Goal: Subscribe to service/newsletter: Subscribe to service/newsletter

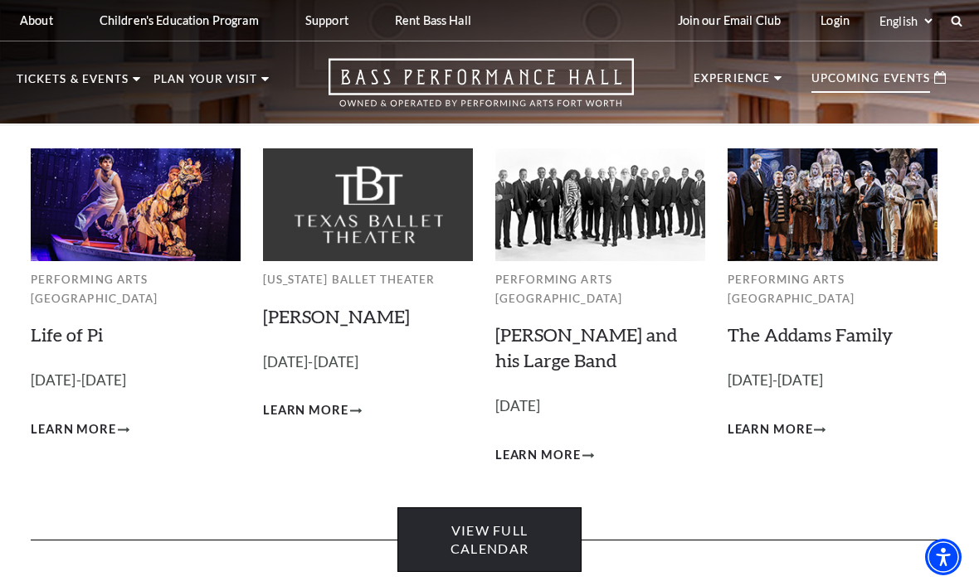
click at [508, 516] on link "View Full Calendar" at bounding box center [488, 541] width 183 height 66
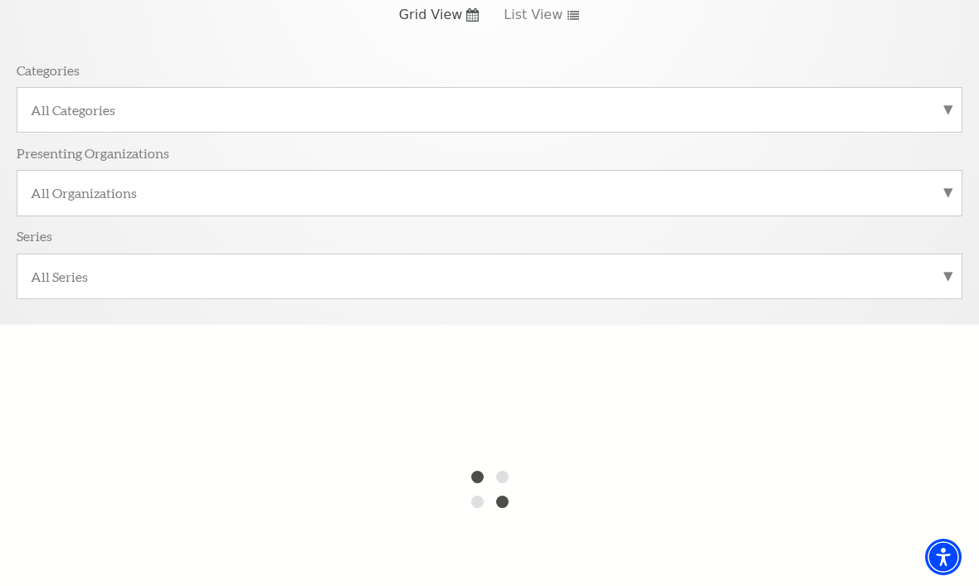
scroll to position [321, 0]
click at [946, 283] on label "All Series" at bounding box center [489, 279] width 917 height 17
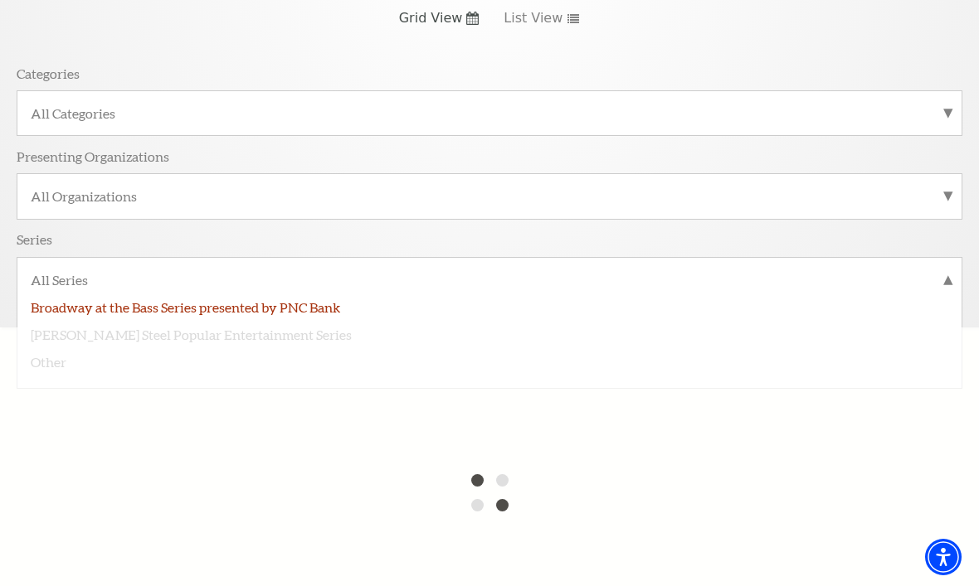
click at [317, 304] on label "Broadway at the Bass Series presented by PNC Bank" at bounding box center [489, 306] width 917 height 27
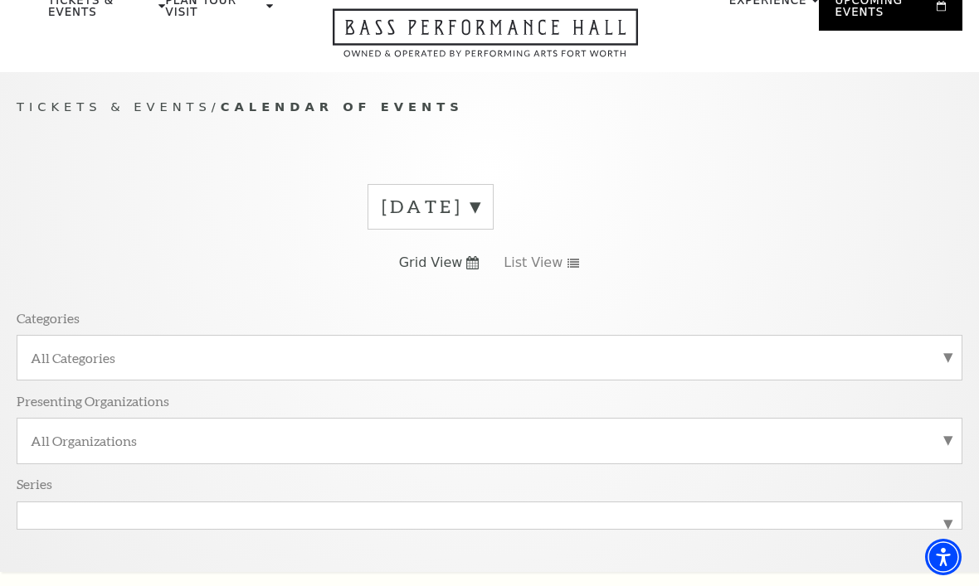
scroll to position [0, 0]
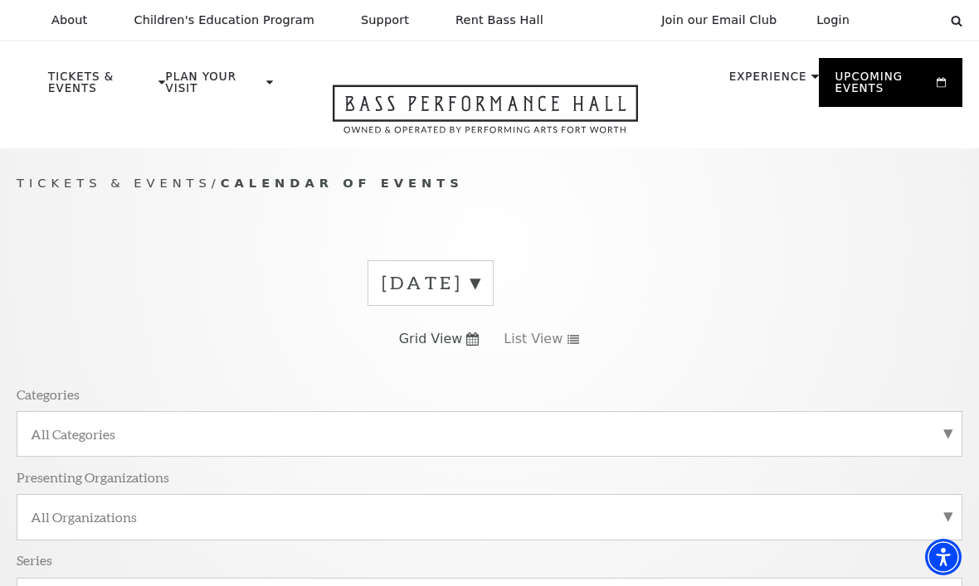
click at [968, 18] on div "About Performing Arts Fort Worth Bass Performance Hall Maddox Muse Center Resid…" at bounding box center [489, 20] width 979 height 41
click at [952, 22] on use at bounding box center [956, 20] width 13 height 13
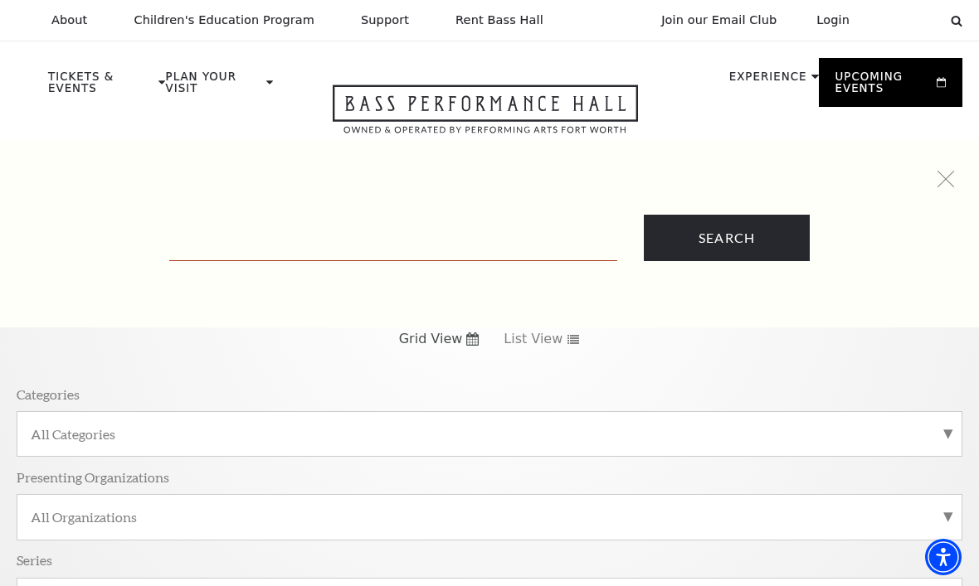
click at [415, 229] on input "Text field" at bounding box center [393, 244] width 448 height 34
type input "[PERSON_NAME]"
click at [726, 237] on input "Search" at bounding box center [727, 238] width 166 height 46
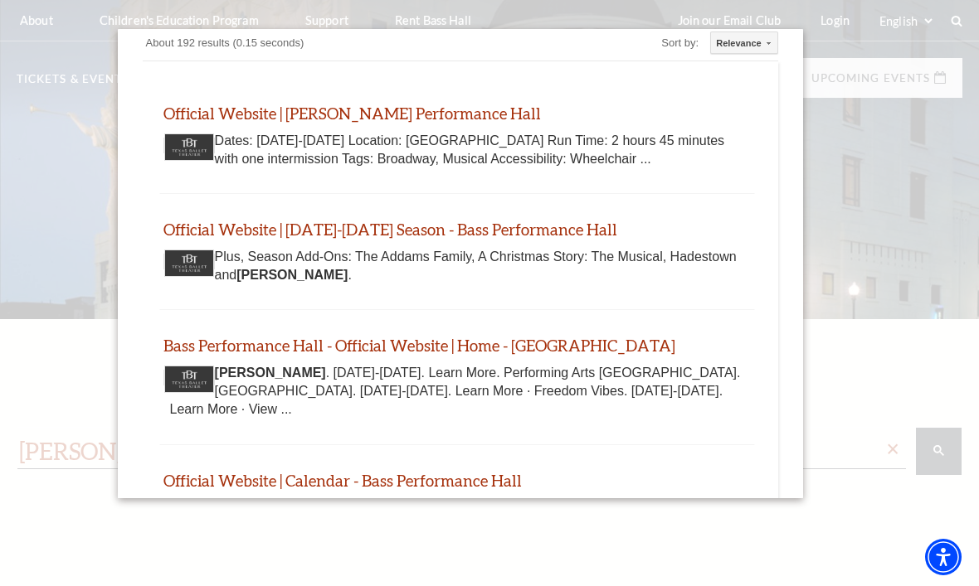
scroll to position [25, 0]
click at [442, 109] on link "Official Website | Hamilton - Bass Performance Hall" at bounding box center [351, 113] width 377 height 19
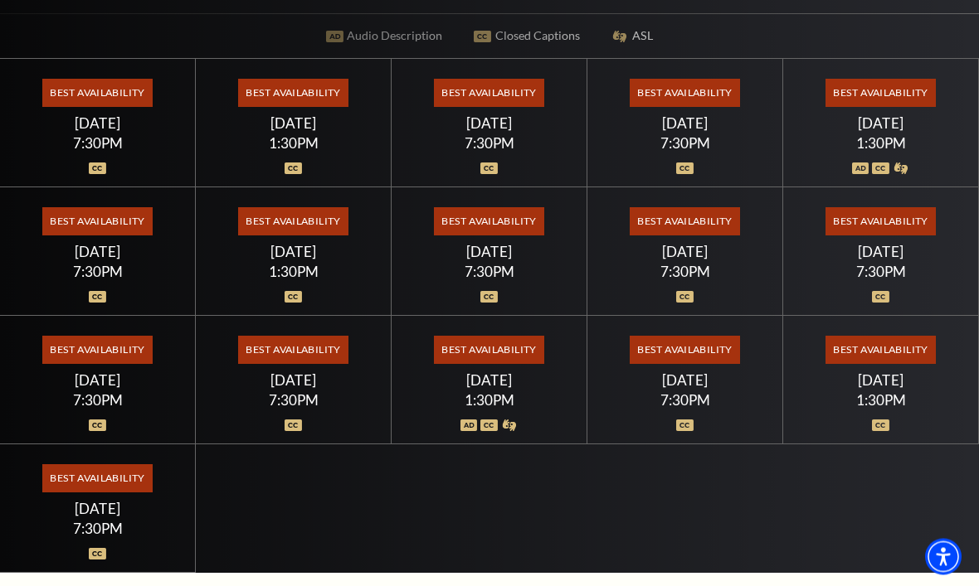
scroll to position [504, 0]
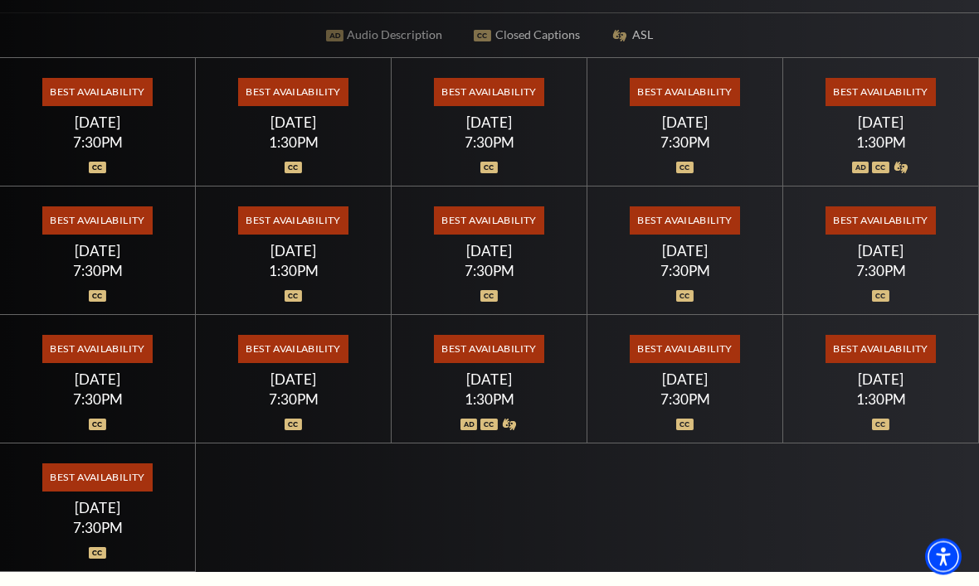
click at [916, 107] on span "Best Availability" at bounding box center [880, 93] width 110 height 28
click at [324, 364] on span "Best Availability" at bounding box center [293, 350] width 110 height 28
click at [314, 407] on div "7:30PM" at bounding box center [294, 400] width 156 height 14
click at [323, 407] on div "7:30PM" at bounding box center [294, 400] width 156 height 14
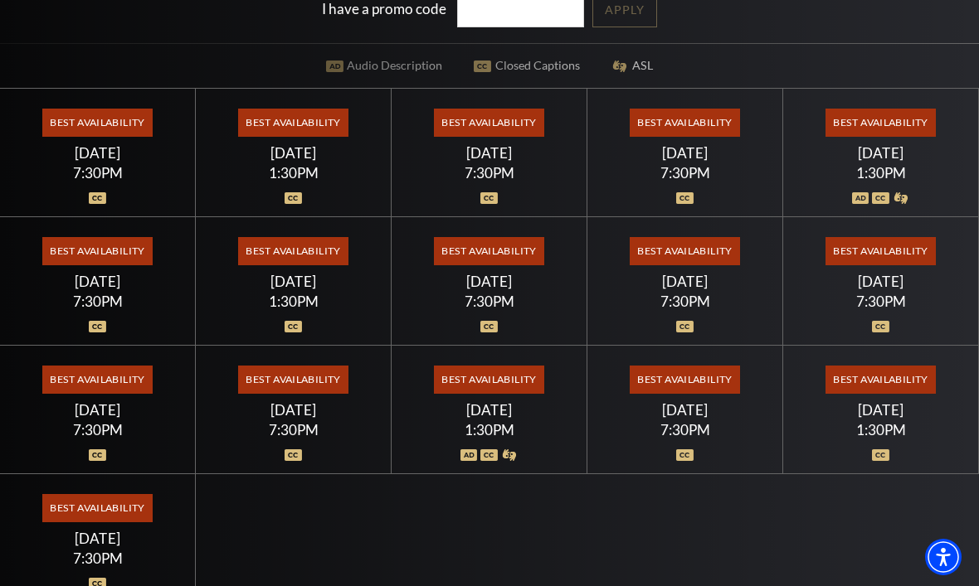
scroll to position [474, 0]
click at [308, 395] on span "Best Availability" at bounding box center [293, 381] width 110 height 28
click at [311, 395] on span "Best Availability" at bounding box center [293, 381] width 110 height 28
click at [317, 395] on span "Best Availability" at bounding box center [293, 381] width 110 height 28
click at [308, 395] on span "Best Availability" at bounding box center [293, 381] width 110 height 28
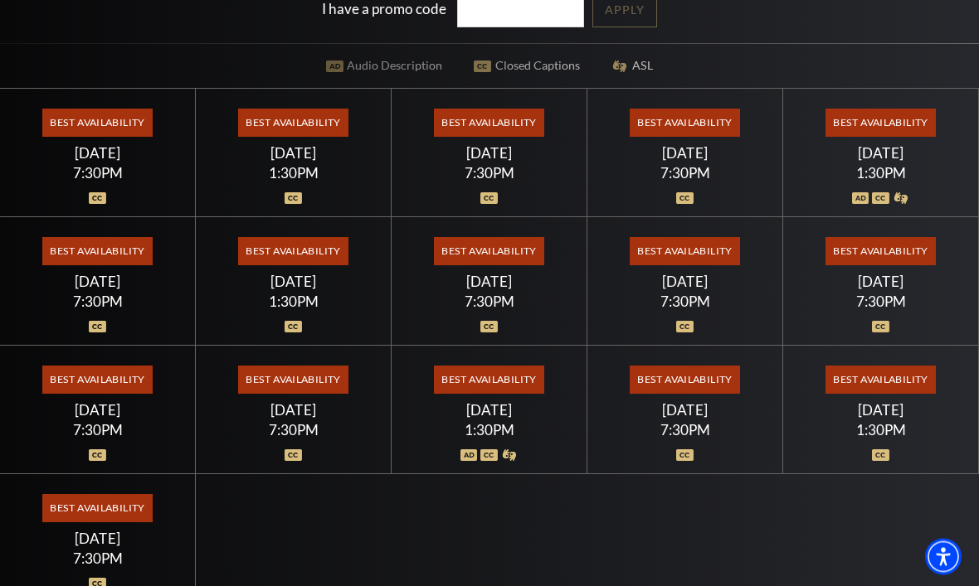
click at [314, 395] on span "Best Availability" at bounding box center [293, 381] width 110 height 28
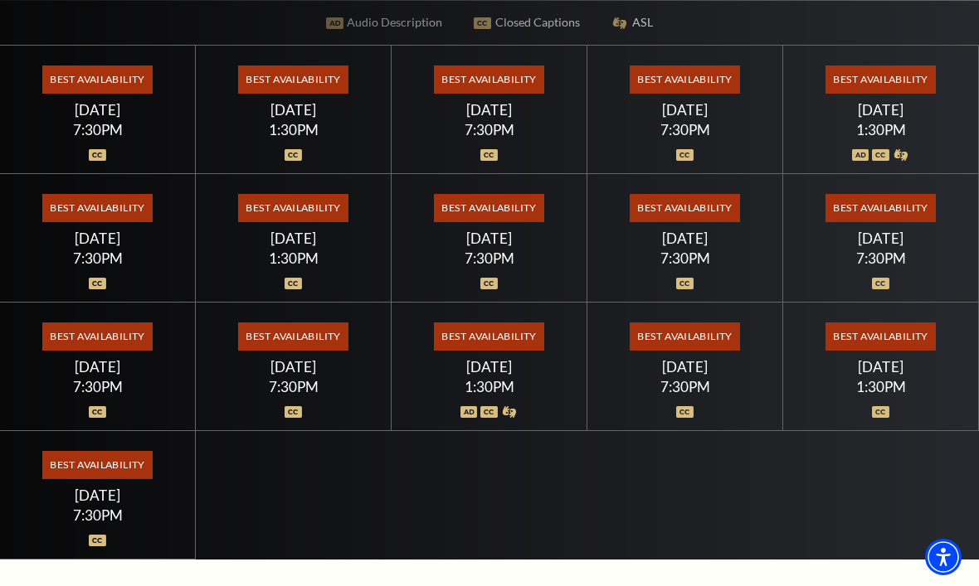
scroll to position [503, 0]
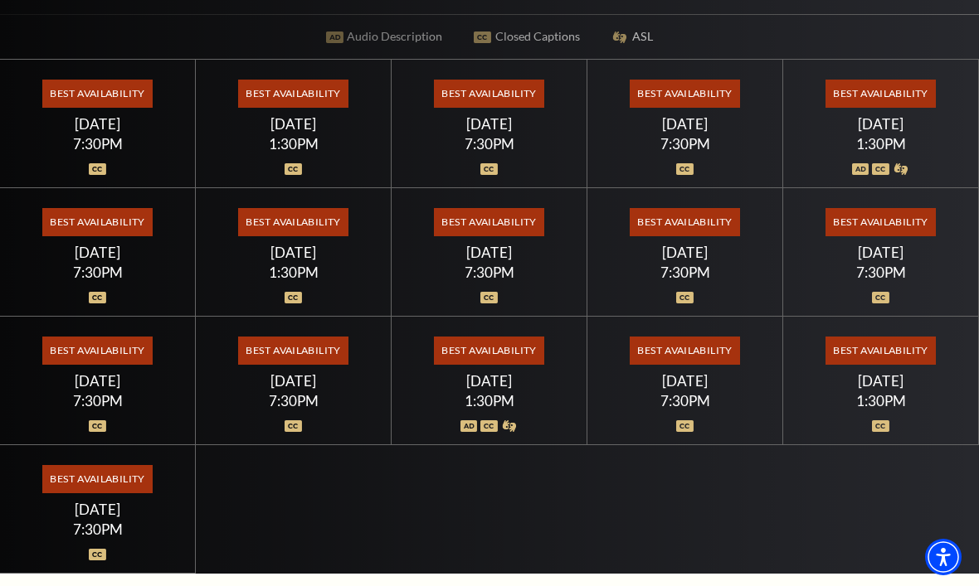
click at [316, 365] on span "Best Availability" at bounding box center [293, 351] width 110 height 28
click at [310, 365] on span "Best Availability" at bounding box center [293, 351] width 110 height 28
click at [318, 365] on span "Best Availability" at bounding box center [293, 351] width 110 height 28
click at [319, 365] on span "Best Availability" at bounding box center [293, 351] width 110 height 28
click at [307, 365] on span "Best Availability" at bounding box center [293, 351] width 110 height 28
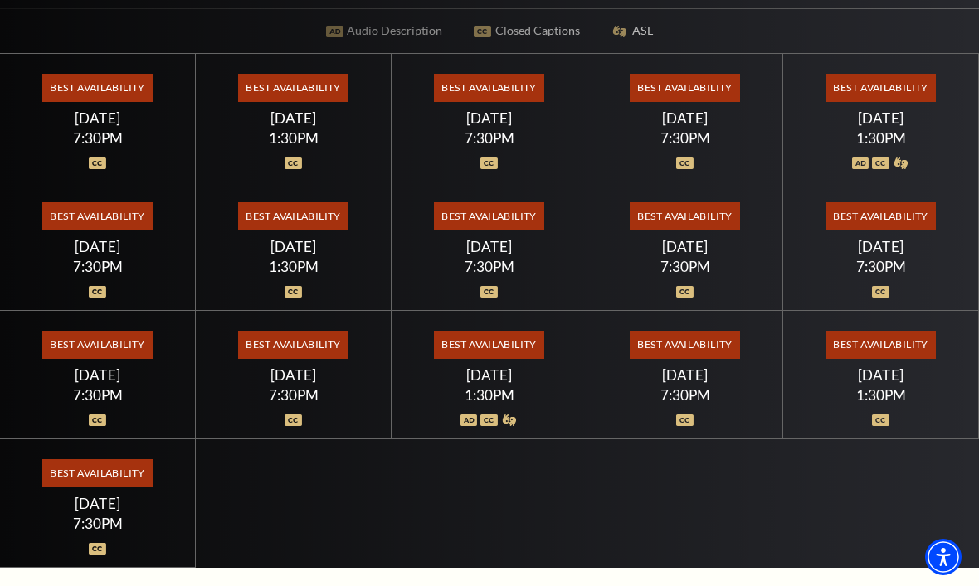
scroll to position [511, 0]
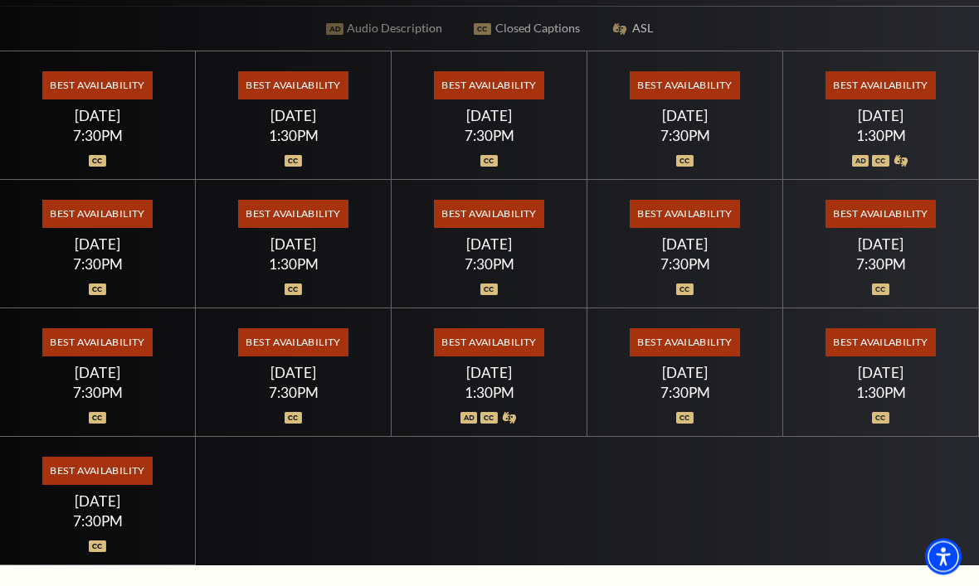
click at [299, 401] on div "7:30PM" at bounding box center [294, 393] width 156 height 14
click at [303, 382] on div "Friday July 24" at bounding box center [294, 373] width 156 height 17
click at [296, 382] on div "Friday July 24" at bounding box center [294, 373] width 156 height 17
click at [299, 357] on span "Best Availability" at bounding box center [293, 343] width 110 height 28
click at [293, 382] on div "Friday July 24" at bounding box center [294, 373] width 156 height 17
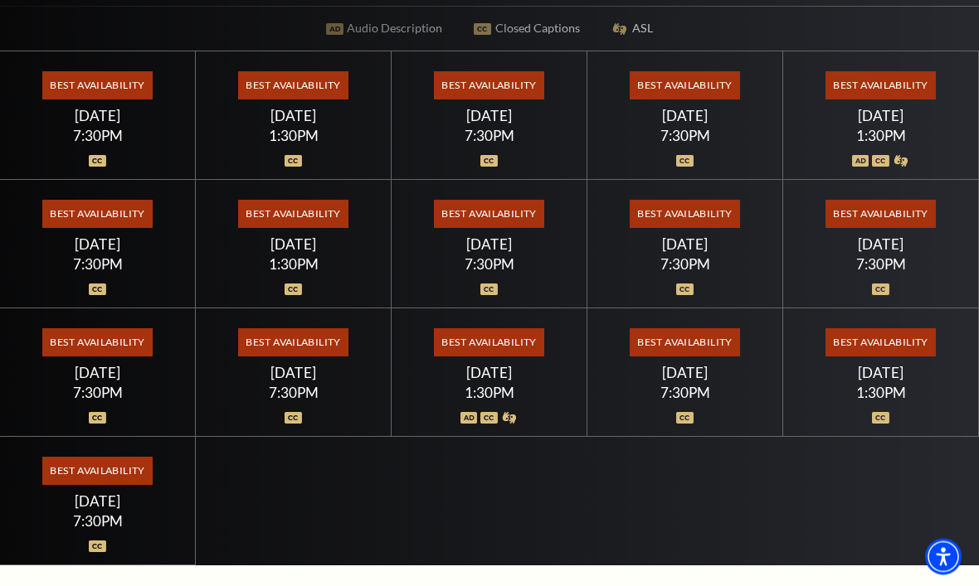
click at [297, 382] on div "Friday July 24" at bounding box center [294, 373] width 156 height 17
click at [299, 382] on div "Friday July 24" at bounding box center [294, 373] width 156 height 17
click at [308, 406] on div "Best Availability Friday July 24 7:30PM" at bounding box center [294, 373] width 196 height 129
click at [304, 382] on div "Friday July 24" at bounding box center [294, 373] width 156 height 17
click at [290, 401] on div "7:30PM" at bounding box center [294, 393] width 156 height 14
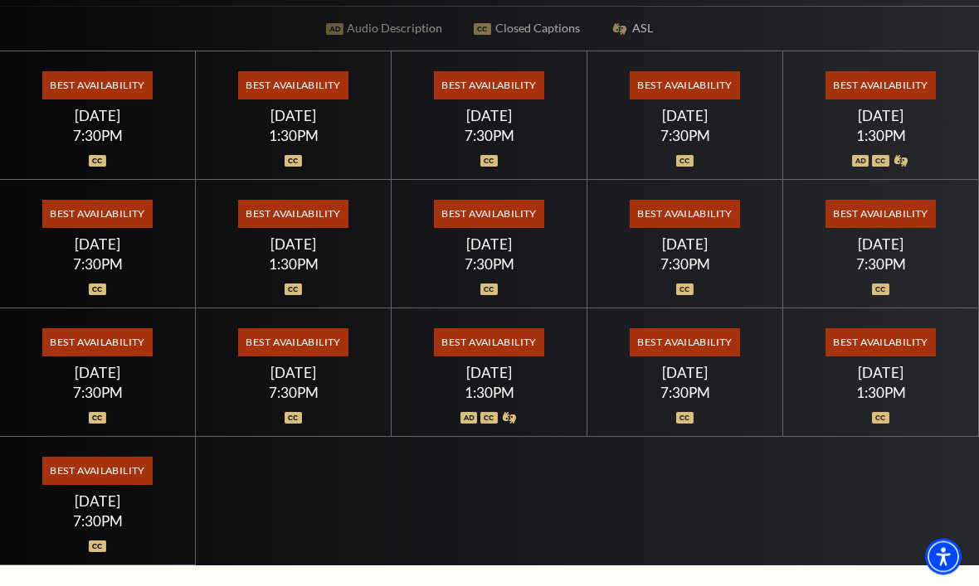
click at [303, 401] on div "7:30PM" at bounding box center [294, 393] width 156 height 14
click at [323, 382] on div "Friday July 24" at bounding box center [294, 373] width 156 height 17
click at [304, 382] on div "Friday July 24" at bounding box center [294, 373] width 156 height 17
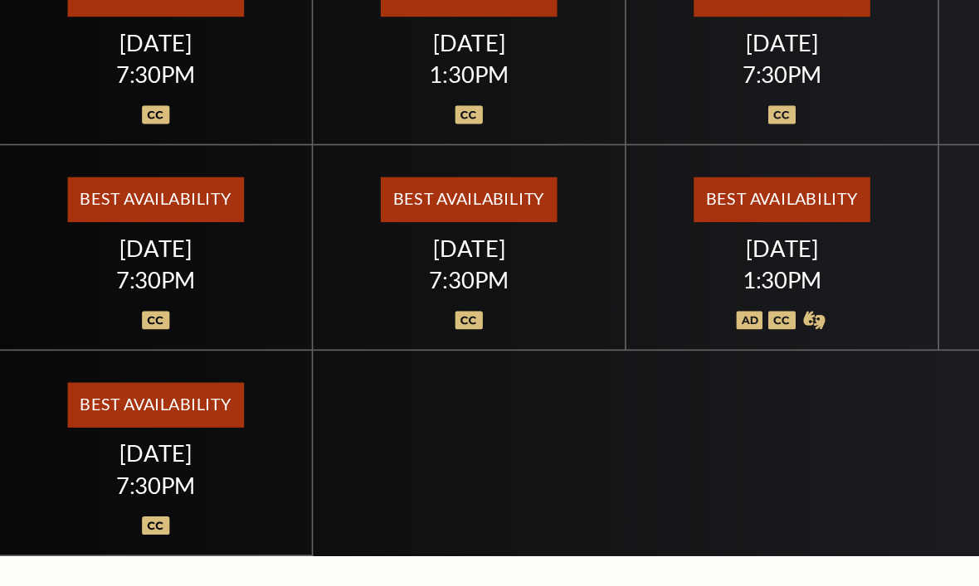
click at [297, 276] on div "Best Availability Friday July 24 7:30PM" at bounding box center [294, 340] width 196 height 129
click at [297, 296] on span "Best Availability" at bounding box center [293, 310] width 110 height 28
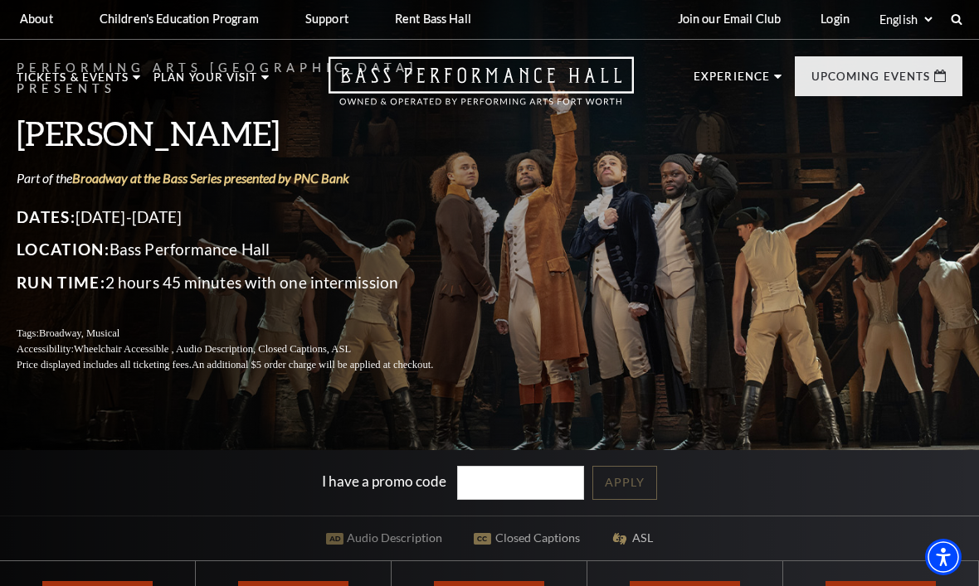
scroll to position [0, 0]
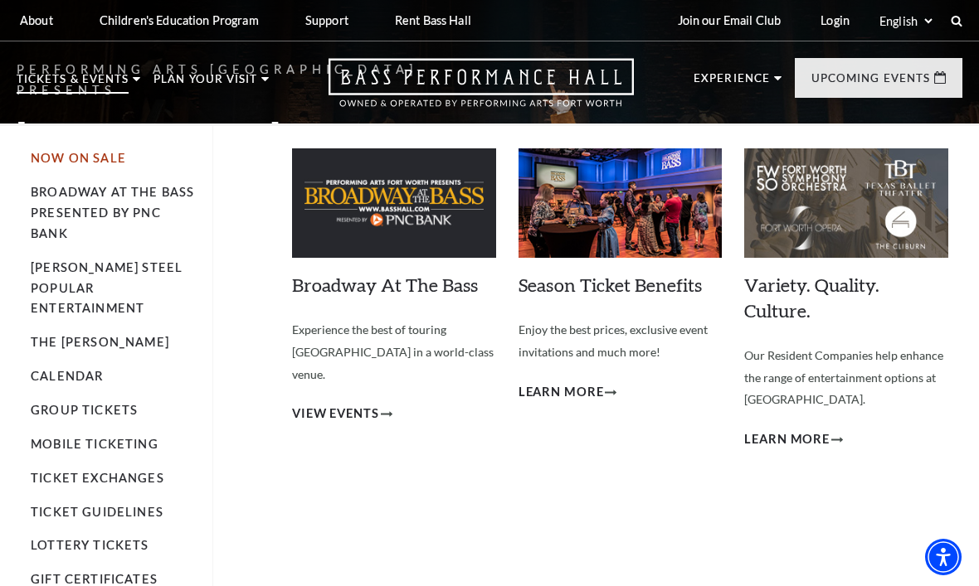
click at [101, 162] on link "Now On Sale" at bounding box center [78, 158] width 95 height 14
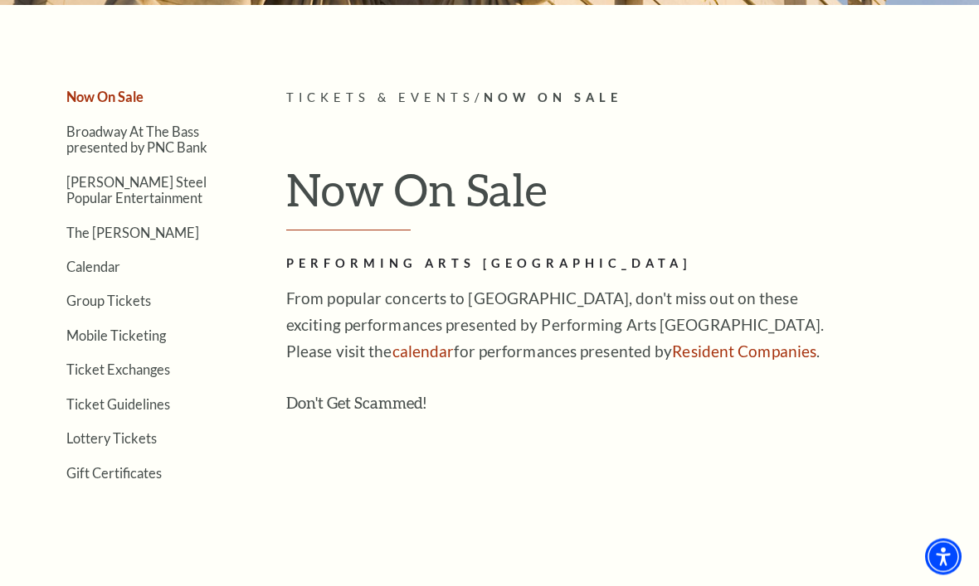
scroll to position [294, 0]
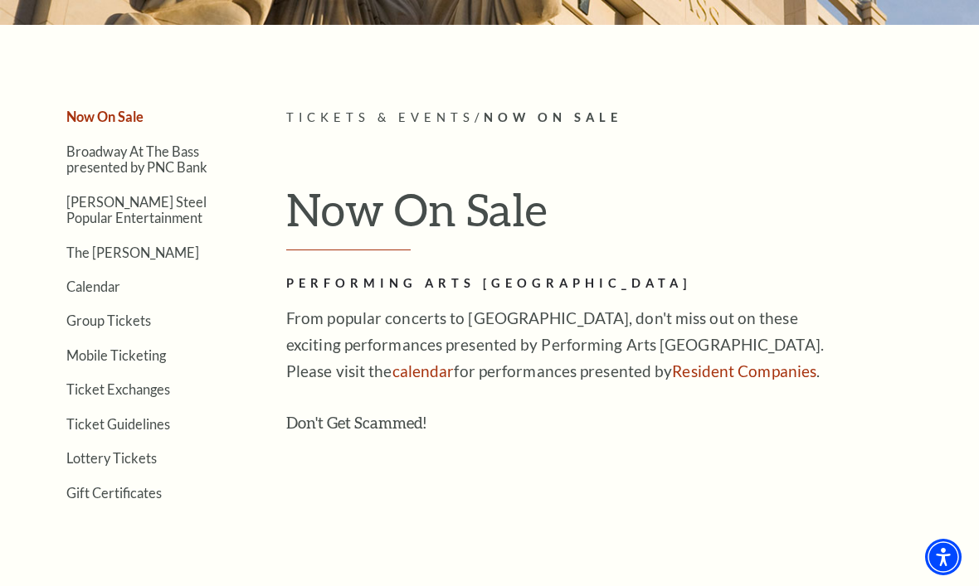
click at [710, 284] on h2 "Performing Arts [GEOGRAPHIC_DATA]" at bounding box center [555, 284] width 539 height 21
click at [178, 159] on link "Broadway At The Bass presented by PNC Bank" at bounding box center [136, 159] width 141 height 32
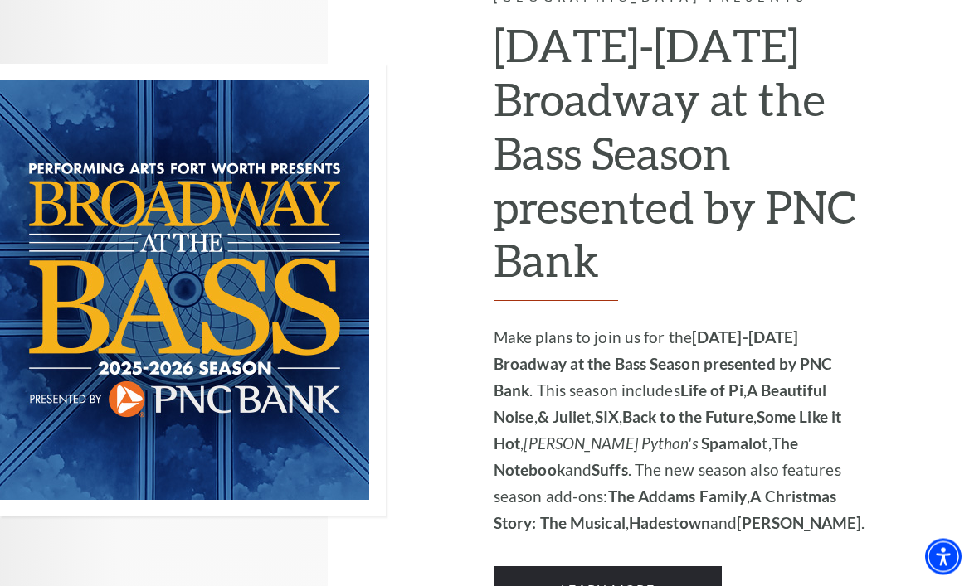
scroll to position [1131, 0]
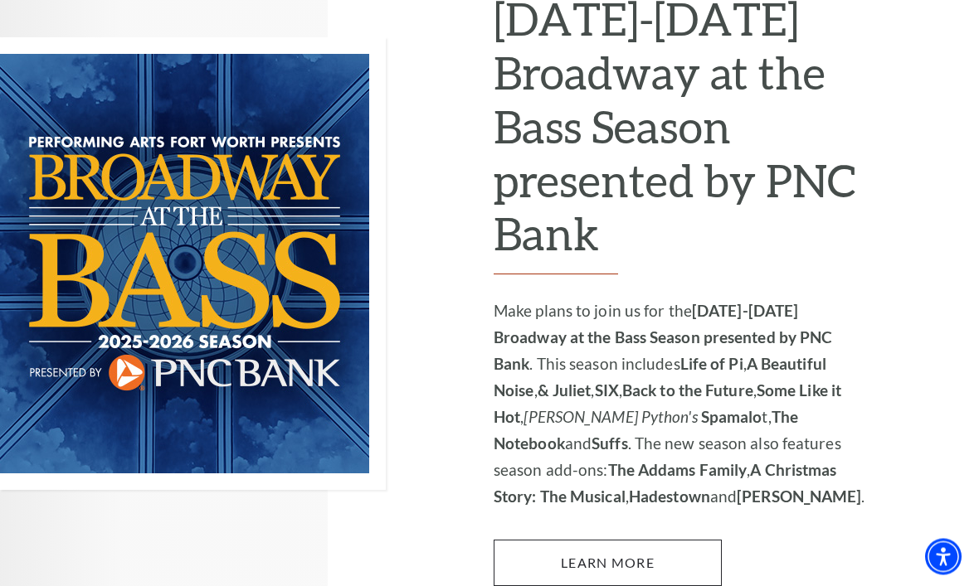
click at [683, 541] on link "Learn More" at bounding box center [607, 564] width 228 height 46
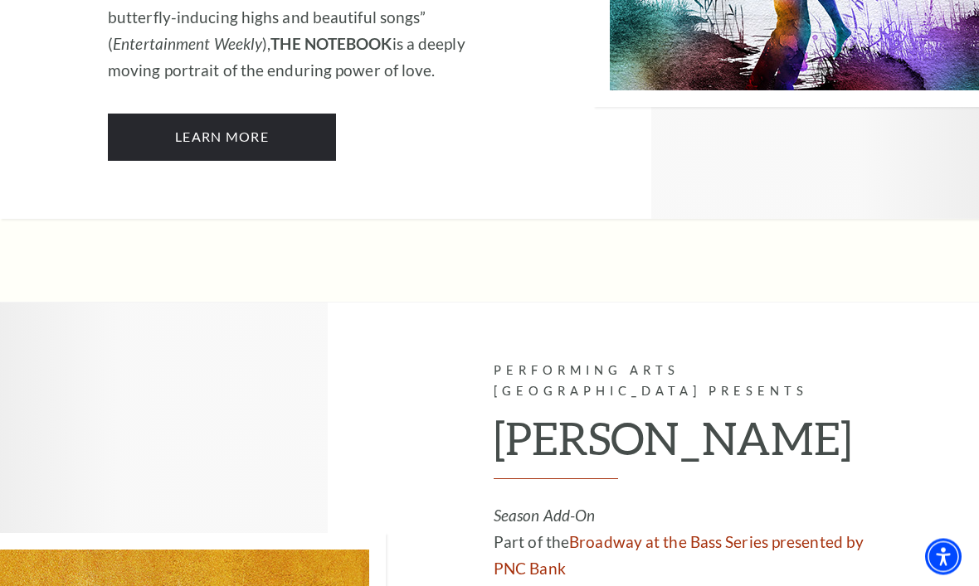
scroll to position [11353, 0]
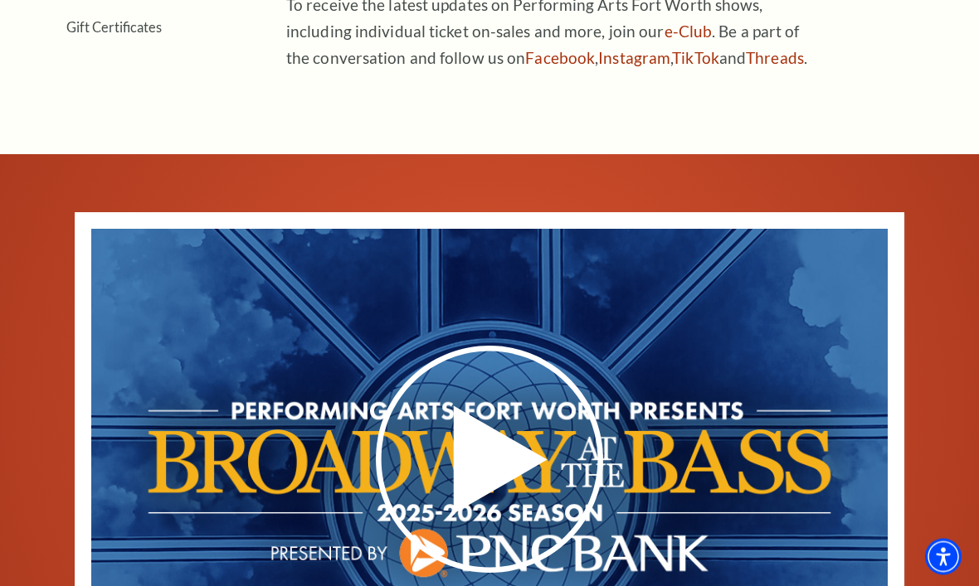
scroll to position [0, 0]
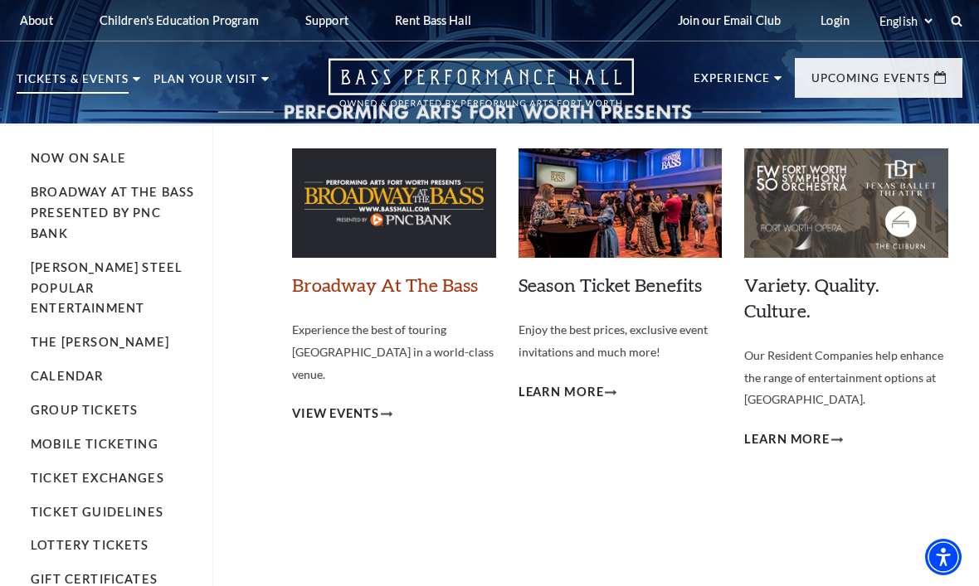
click at [396, 284] on link "Broadway At The Bass" at bounding box center [385, 285] width 186 height 22
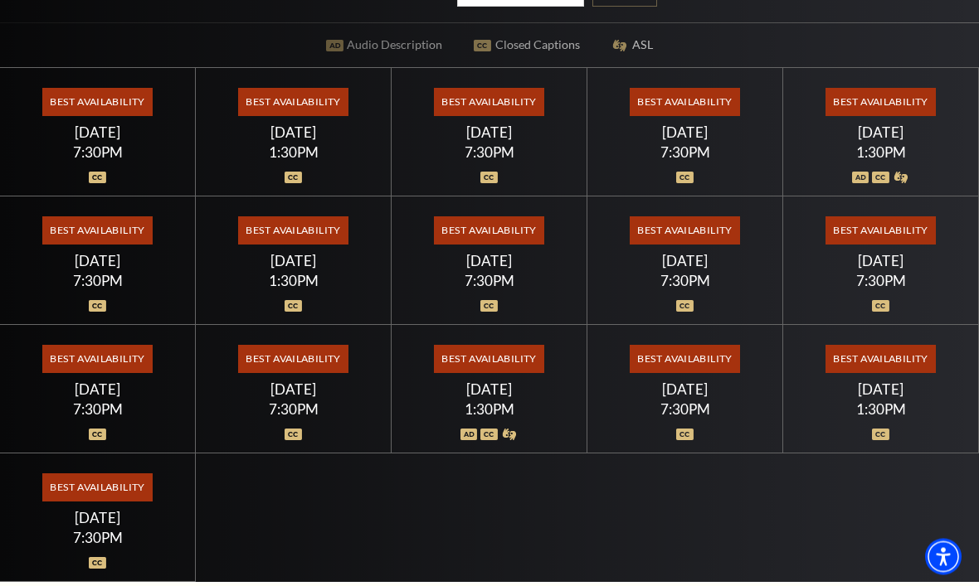
scroll to position [495, 0]
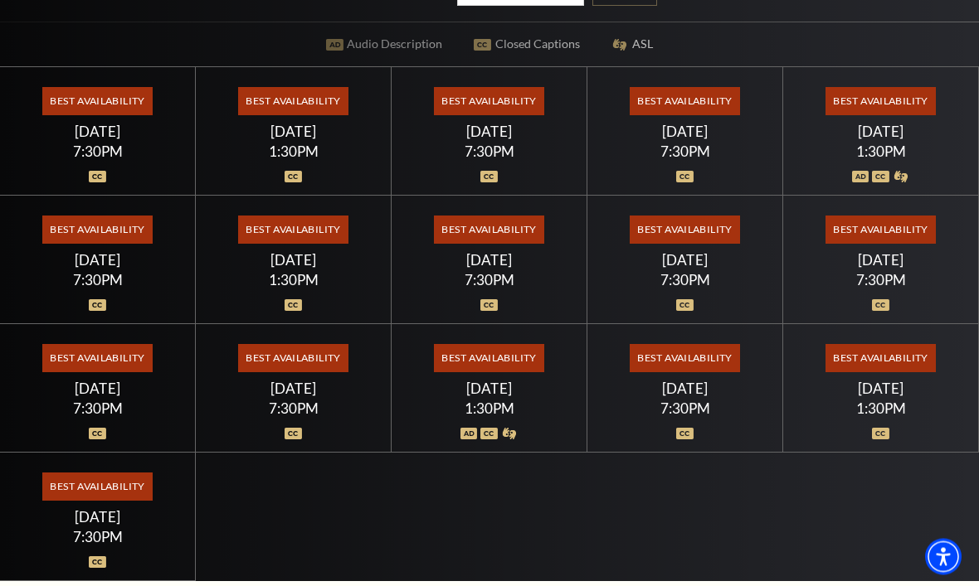
click at [313, 373] on span "Best Availability" at bounding box center [293, 359] width 110 height 28
click at [319, 373] on span "Best Availability" at bounding box center [293, 359] width 110 height 28
click at [323, 373] on span "Best Availability" at bounding box center [293, 359] width 110 height 28
click at [322, 420] on div "Best Availability Friday July 24 7:30PM" at bounding box center [294, 389] width 196 height 129
click at [323, 423] on div "Best Availability Friday July 24 7:30PM" at bounding box center [294, 389] width 196 height 129
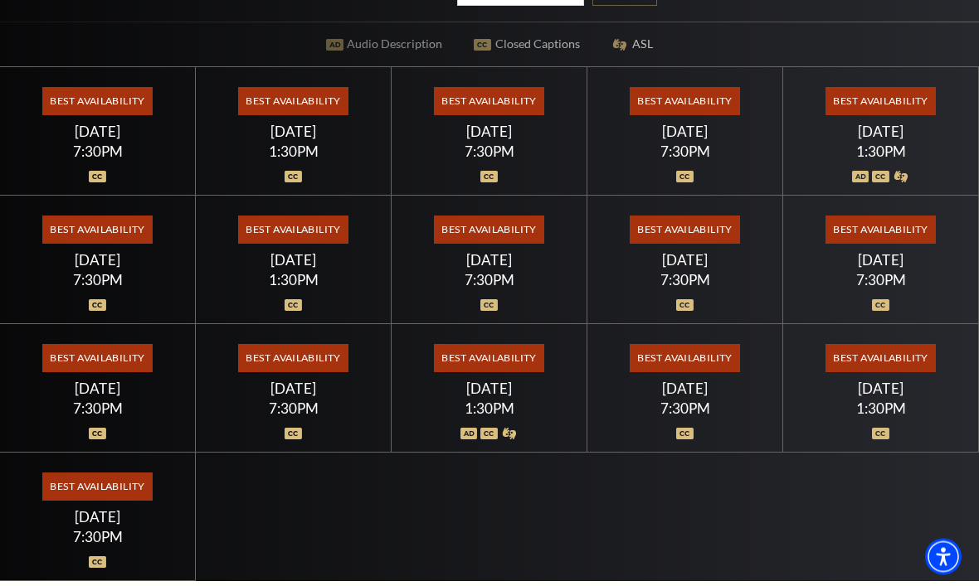
click at [324, 398] on div "Friday July 24" at bounding box center [294, 389] width 156 height 17
click at [323, 373] on span "Best Availability" at bounding box center [293, 359] width 110 height 28
click at [337, 373] on span "Best Availability" at bounding box center [293, 359] width 110 height 28
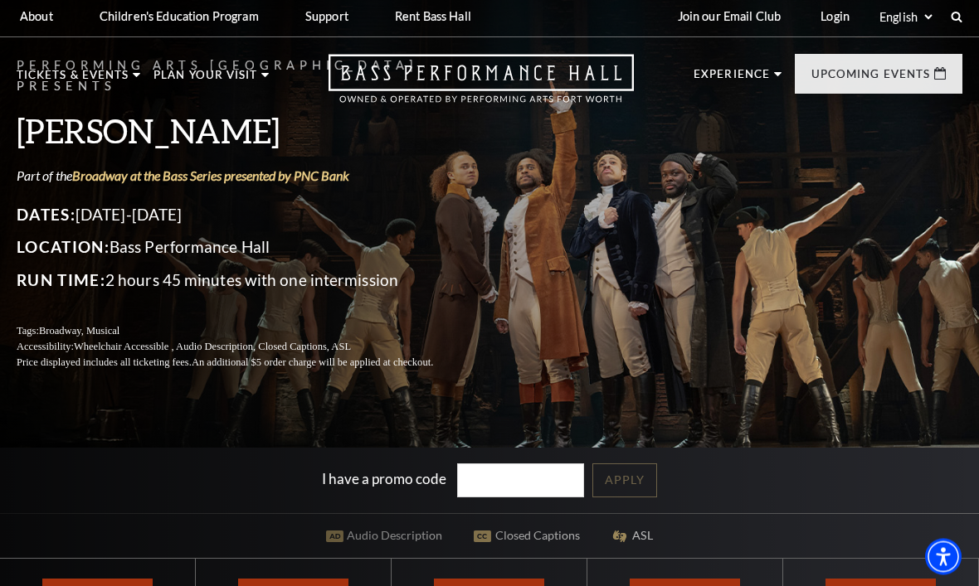
scroll to position [0, 0]
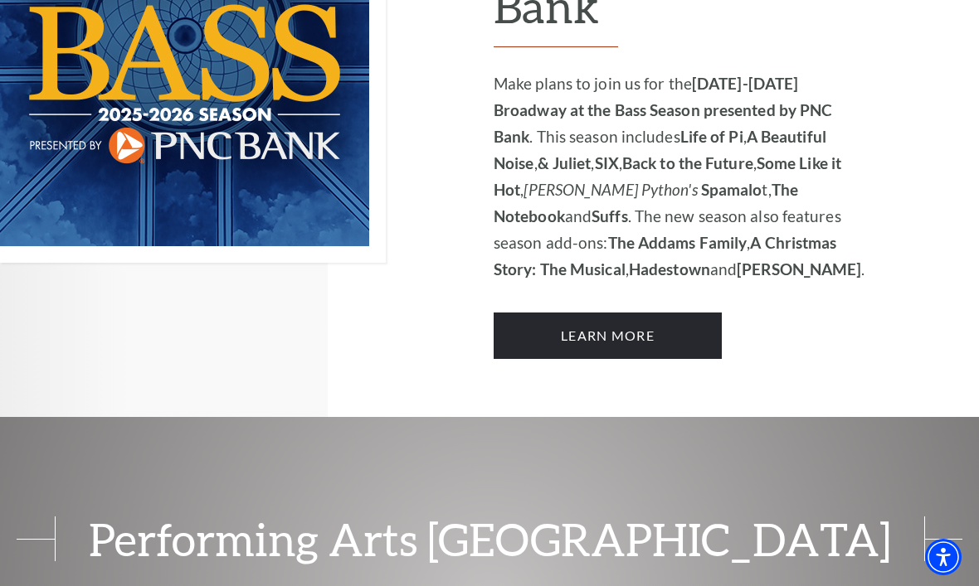
scroll to position [1358, 0]
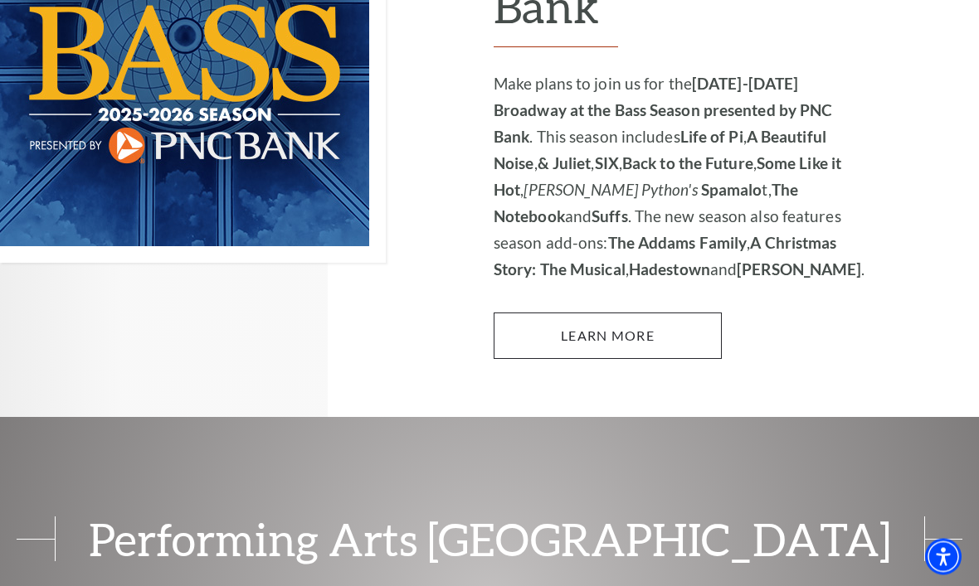
click at [628, 313] on link "Learn More" at bounding box center [607, 336] width 228 height 46
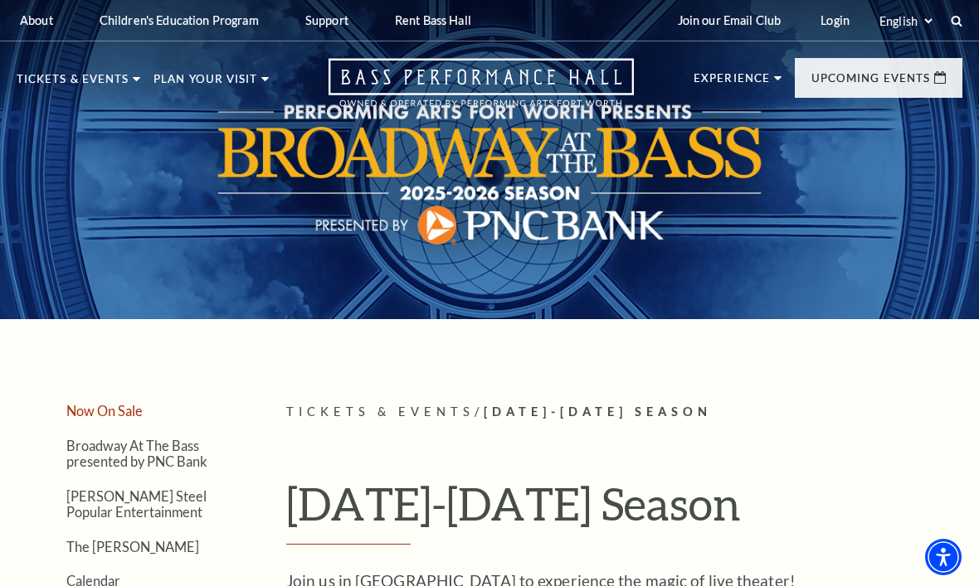
click at [92, 413] on link "Now On Sale" at bounding box center [104, 411] width 76 height 16
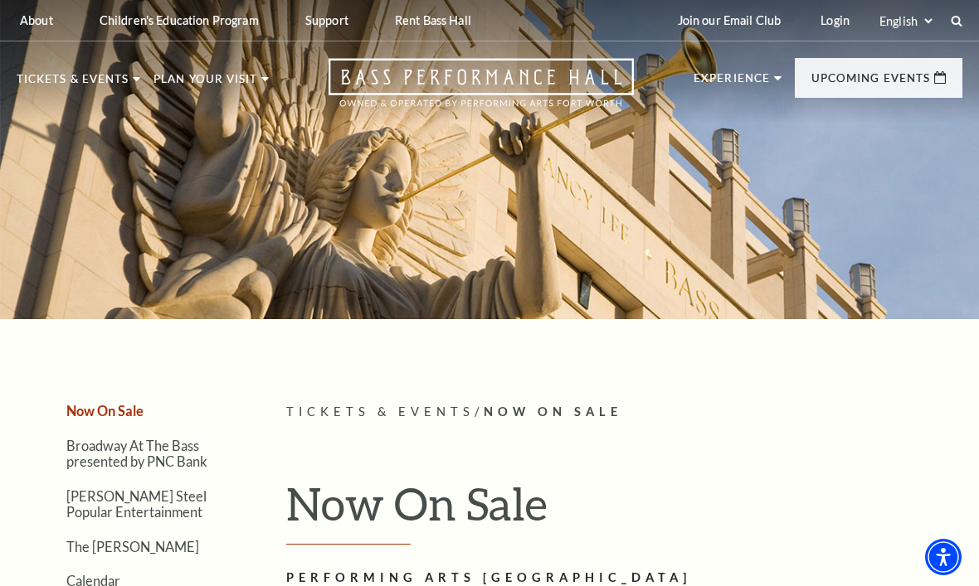
click at [790, 75] on ul "Experience Tours Volunteers Careers Stay Connected Email Updates Contact Us Pre…" at bounding box center [827, 91] width 269 height 66
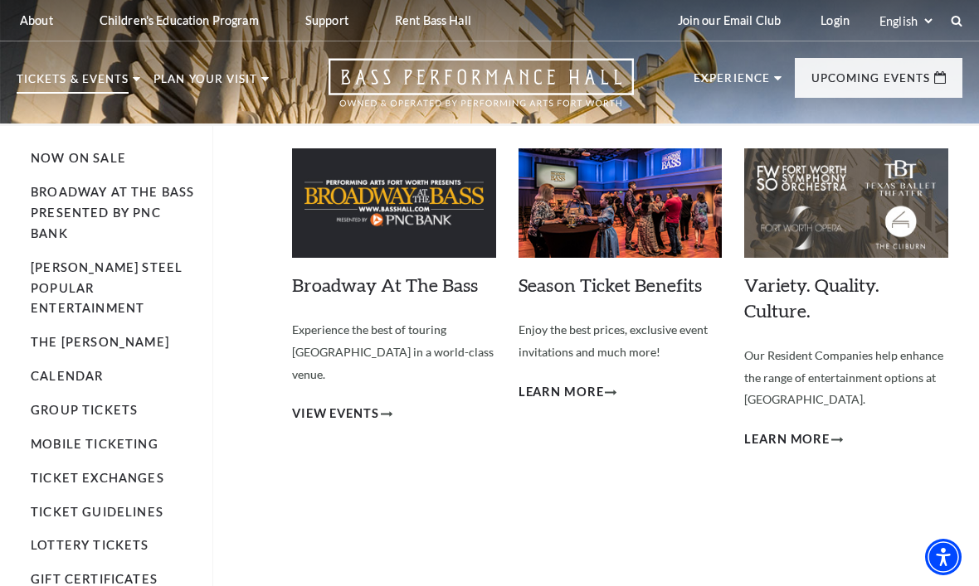
click at [644, 209] on img at bounding box center [620, 202] width 204 height 109
click at [804, 436] on span "Learn More" at bounding box center [786, 440] width 85 height 21
click at [810, 437] on span "Learn More" at bounding box center [786, 440] width 85 height 21
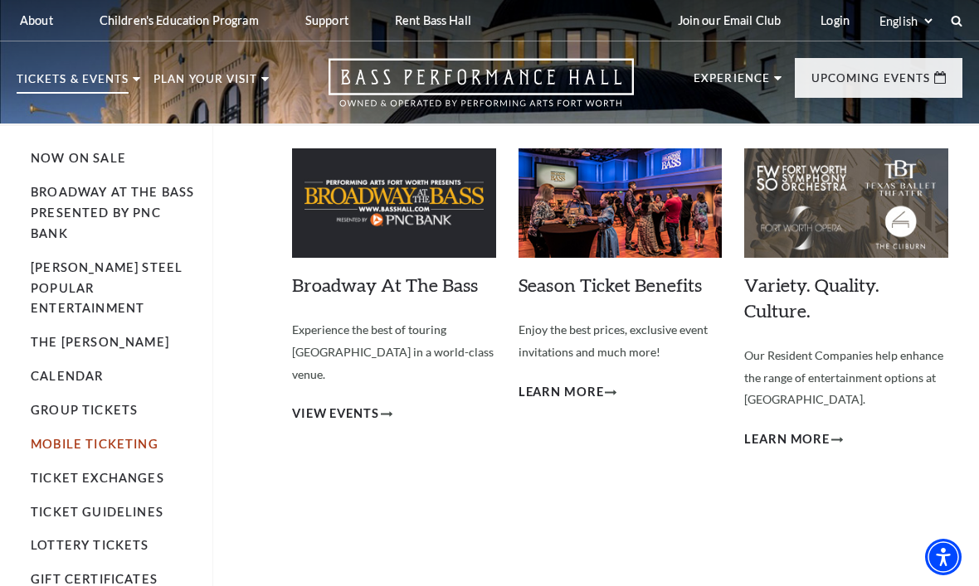
click at [130, 437] on link "Mobile Ticketing" at bounding box center [95, 444] width 128 height 14
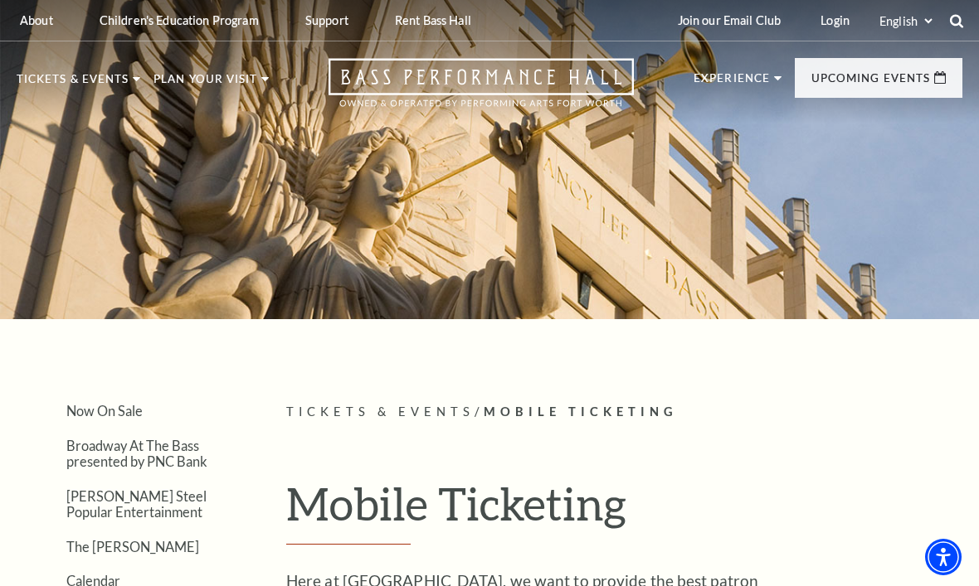
click at [954, 22] on icon at bounding box center [956, 20] width 15 height 15
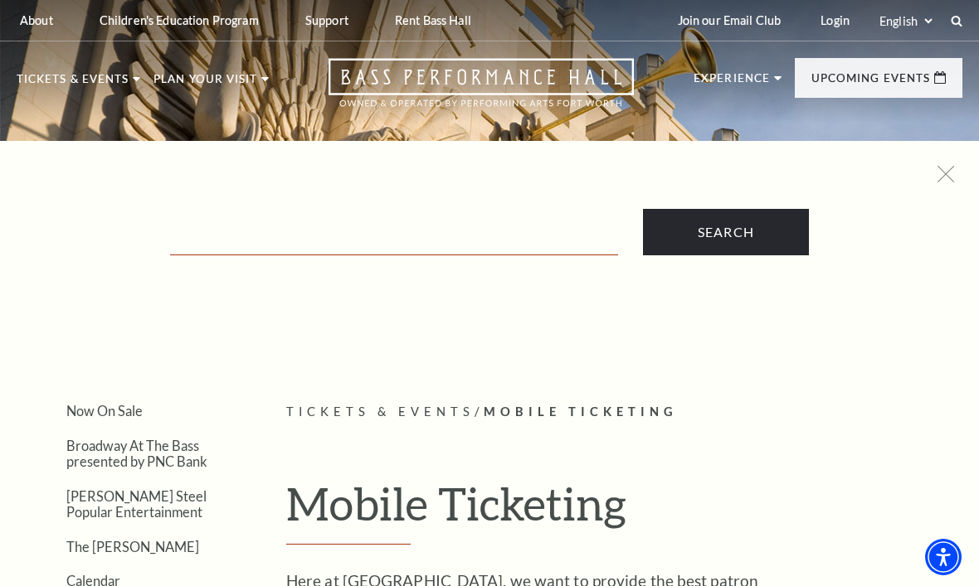
click at [415, 244] on input "Text field" at bounding box center [394, 238] width 448 height 34
type input "Purchase season tickets"
click at [725, 233] on input "Search" at bounding box center [726, 232] width 166 height 46
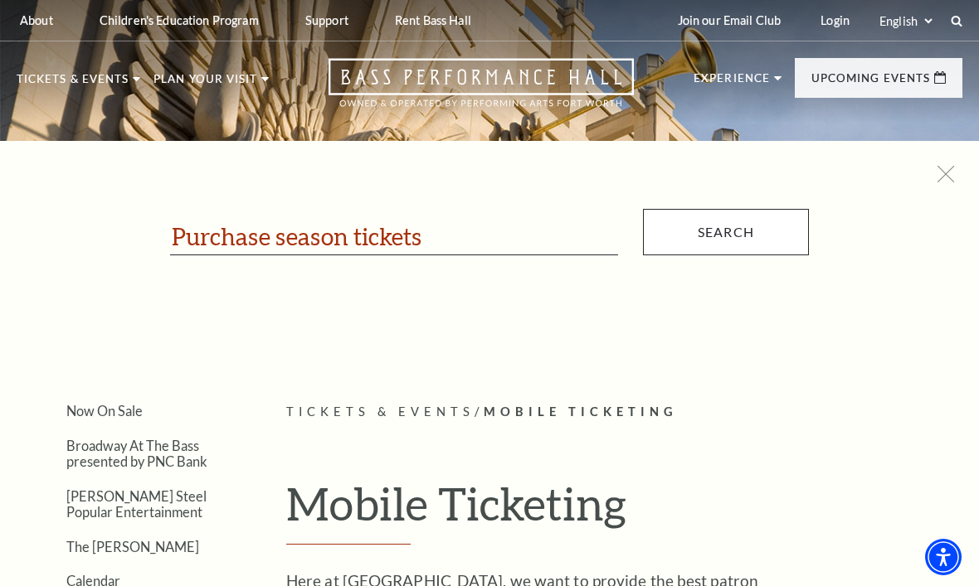
click at [743, 240] on input "Search" at bounding box center [726, 232] width 166 height 46
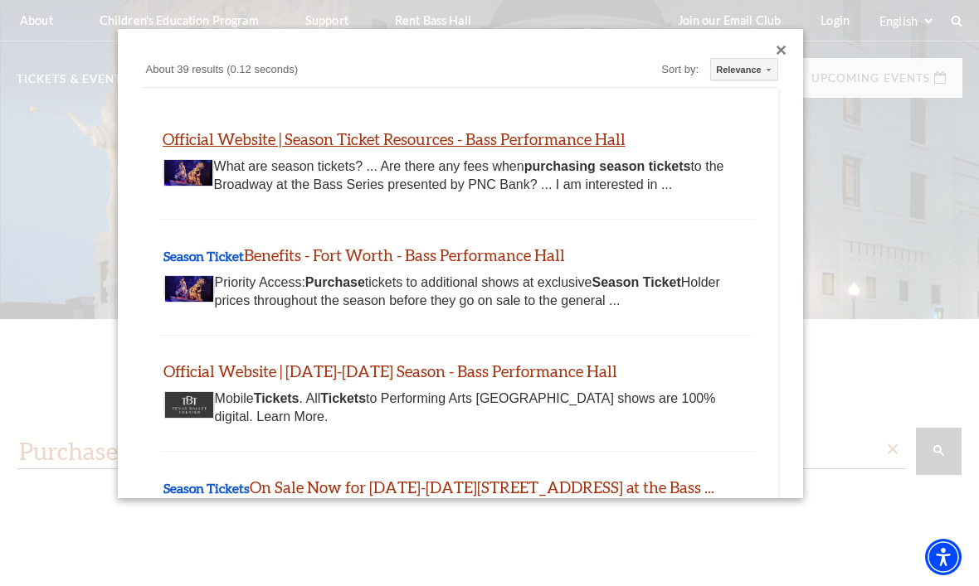
click at [546, 139] on link "Official Website | Season Ticket Resources - Bass Performance Hall" at bounding box center [394, 138] width 463 height 19
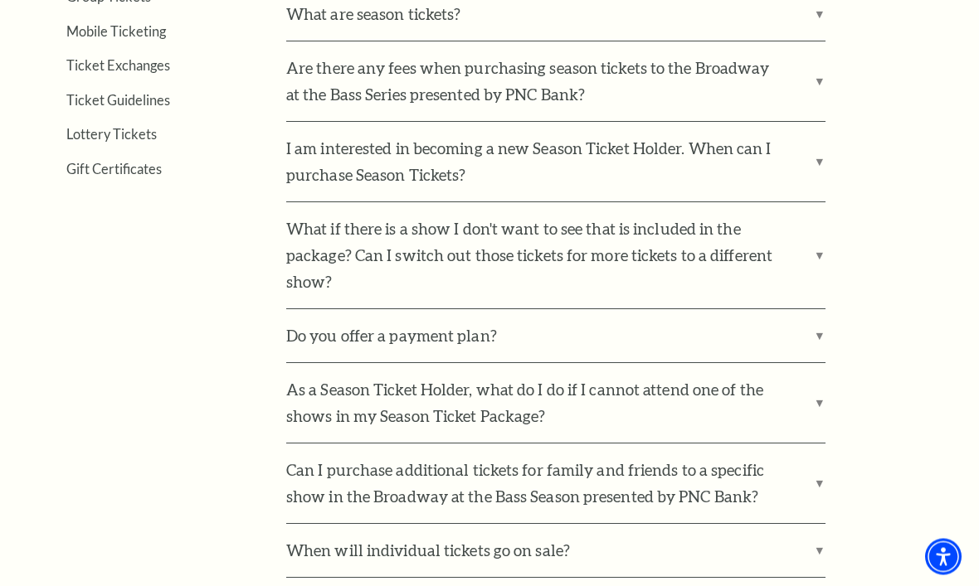
scroll to position [616, 0]
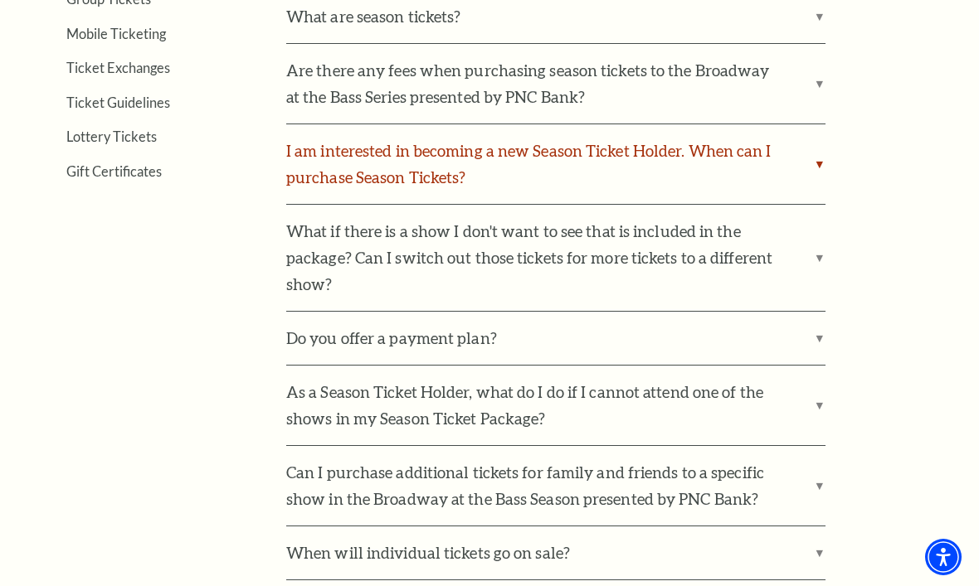
click at [817, 162] on label "I am interested in becoming a new Season Ticket Holder. When can I purchase Sea…" at bounding box center [555, 164] width 539 height 80
click at [0, 0] on input "I am interested in becoming a new Season Ticket Holder. When can I purchase Sea…" at bounding box center [0, 0] width 0 height 0
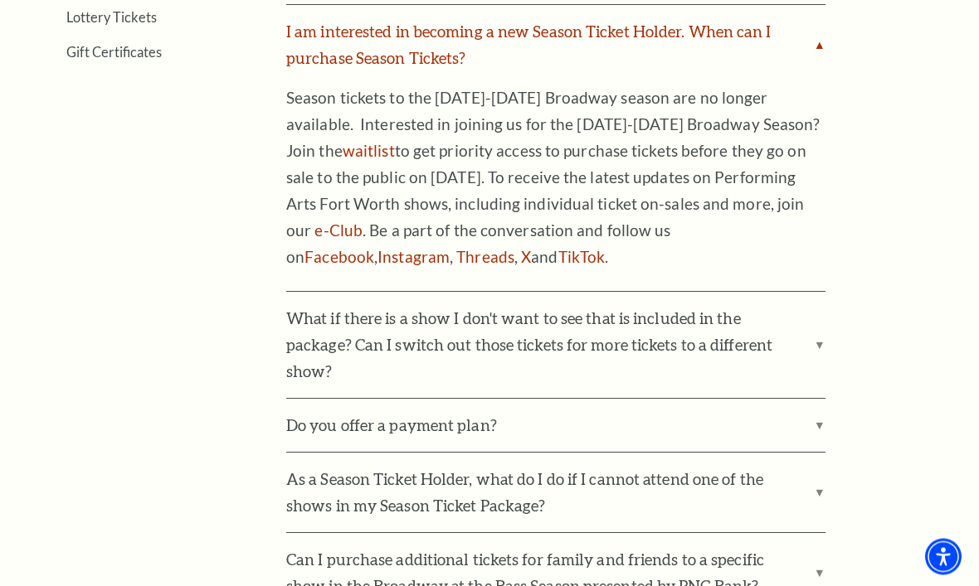
scroll to position [725, 0]
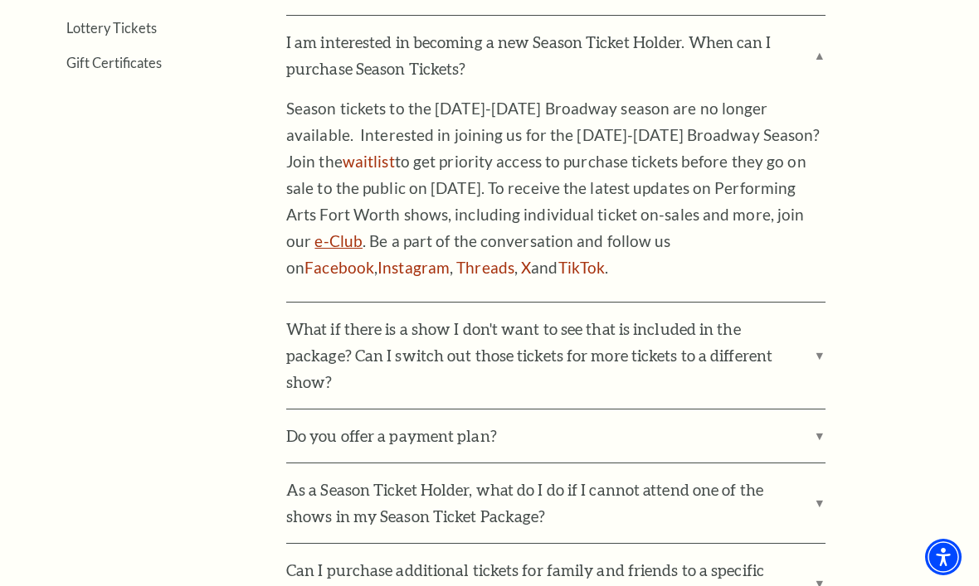
click at [362, 231] on link "e-Club" at bounding box center [338, 240] width 48 height 19
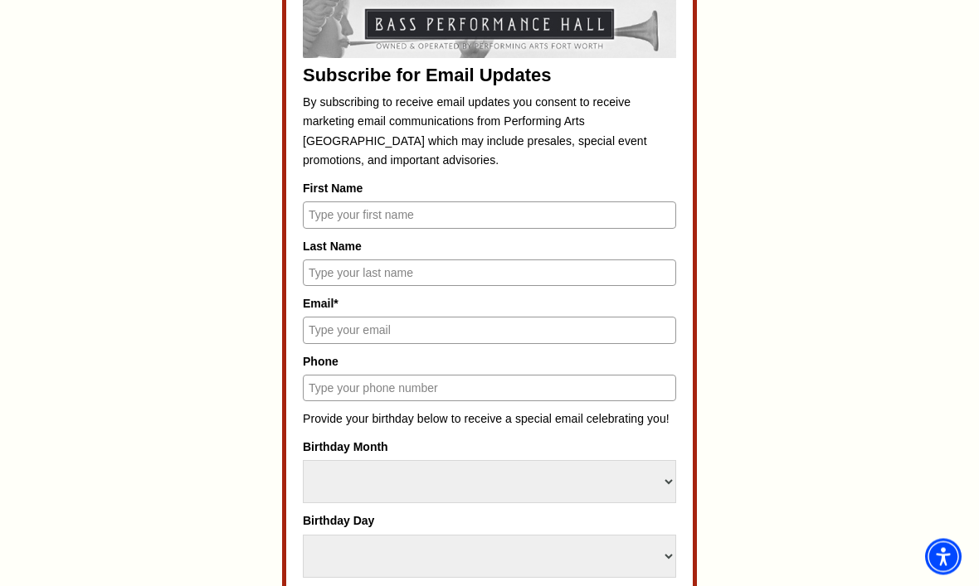
scroll to position [730, 0]
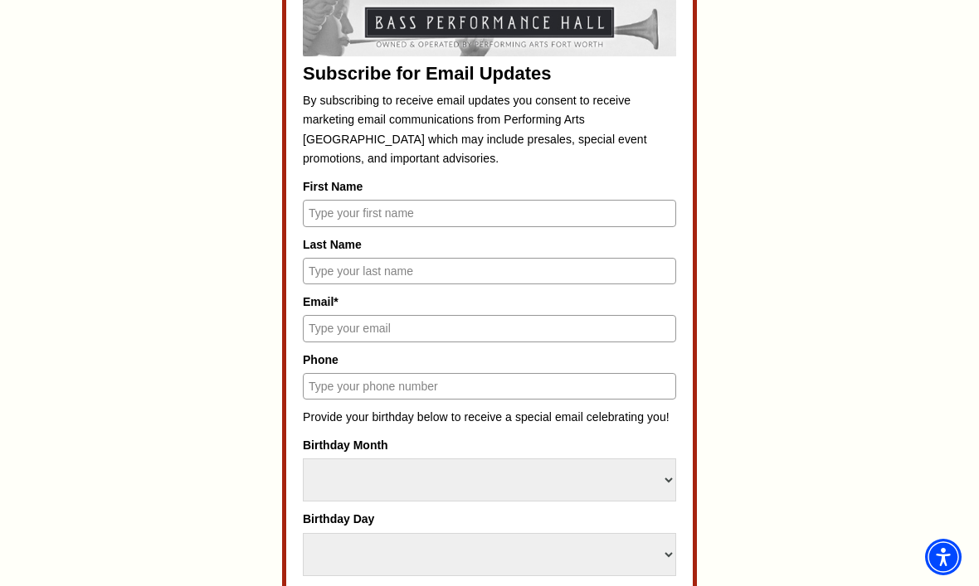
click at [575, 207] on input "First Name" at bounding box center [489, 213] width 373 height 27
type input "[PERSON_NAME]"
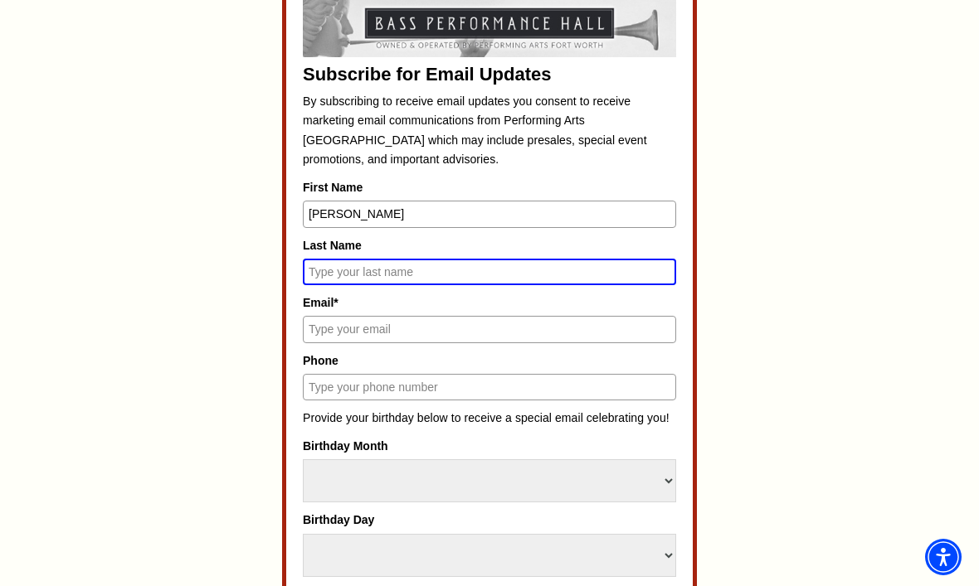
type input "[PERSON_NAME]"
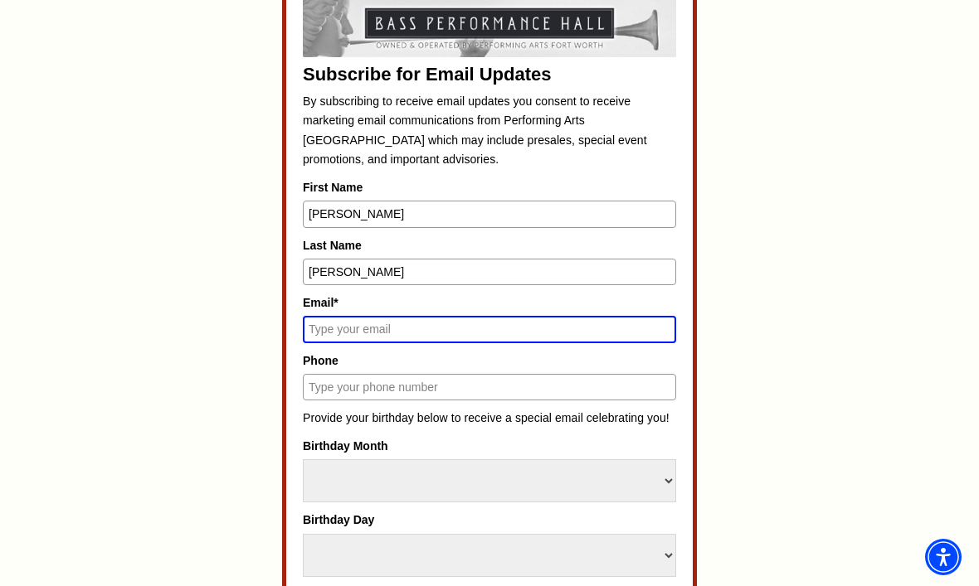
type input "[EMAIL_ADDRESS][DOMAIN_NAME]"
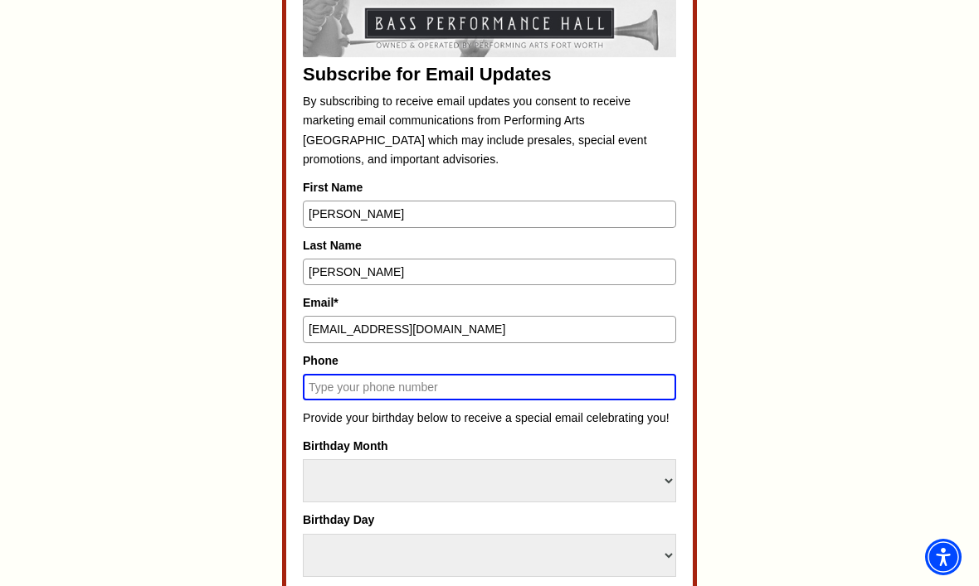
type input "8177217087"
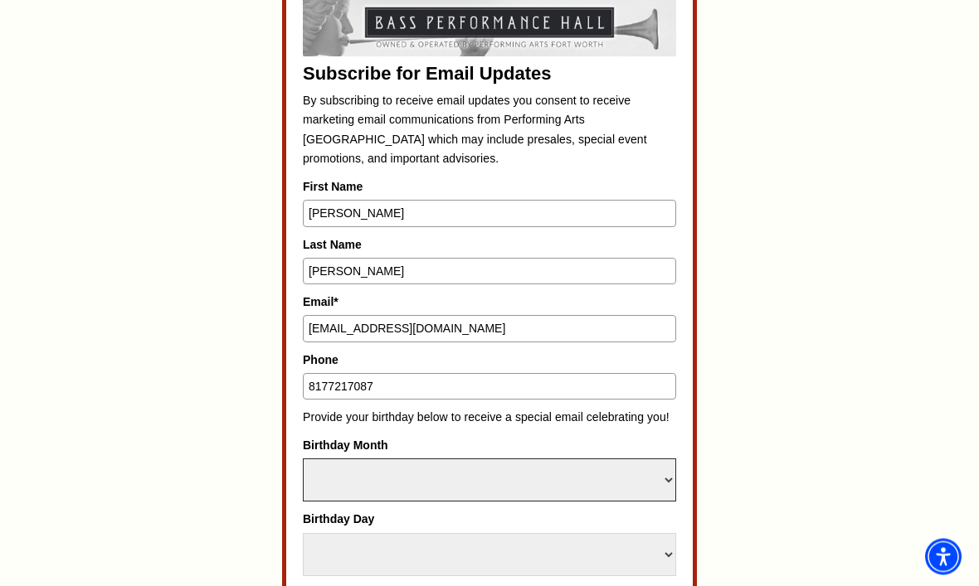
click at [668, 459] on select "Select Month January February March April May June July August September Octobe…" at bounding box center [489, 480] width 373 height 43
select select "April"
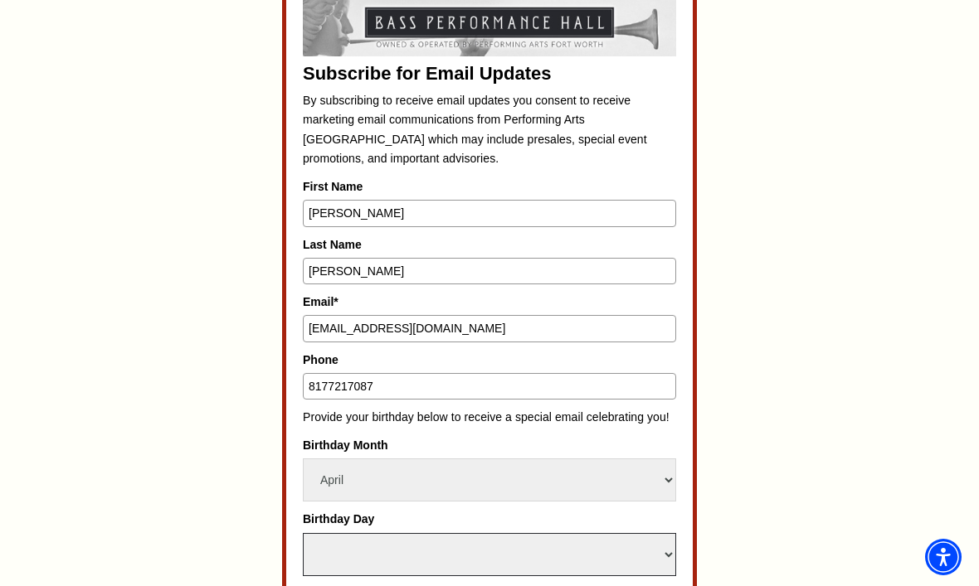
click at [429, 533] on select "Select Day 1 2 3 4 5 6 7 8 9 10 11 12 13 14 15 16 17 18 19 20 21 22 23 24 25 26…" at bounding box center [489, 554] width 373 height 43
select select "30"
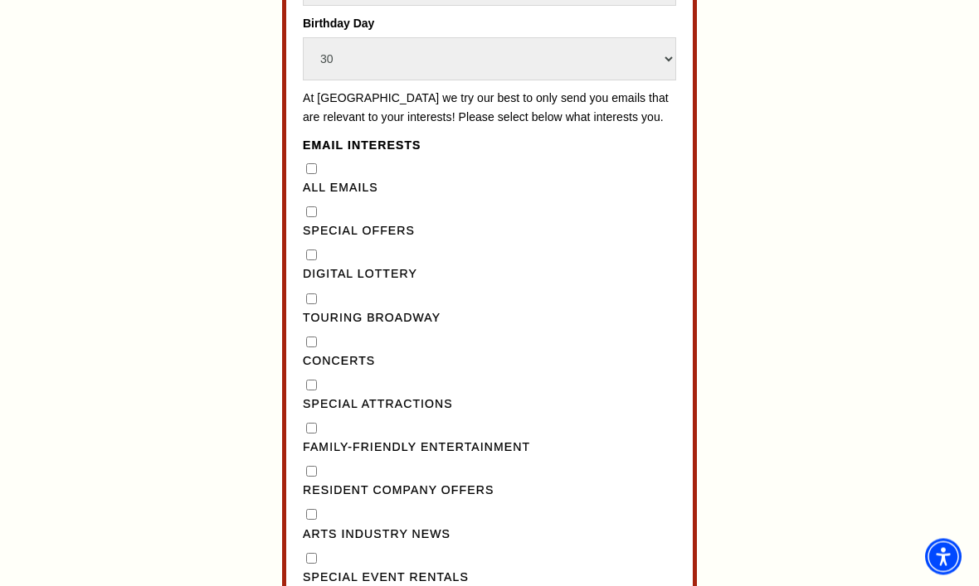
click at [298, 135] on form "Subscribe for Email Updates By subscribing to receive email updates you consent…" at bounding box center [489, 169] width 415 height 1374
click at [312, 163] on Emails"] "All Emails" at bounding box center [311, 168] width 11 height 11
checkbox Emails"] "true"
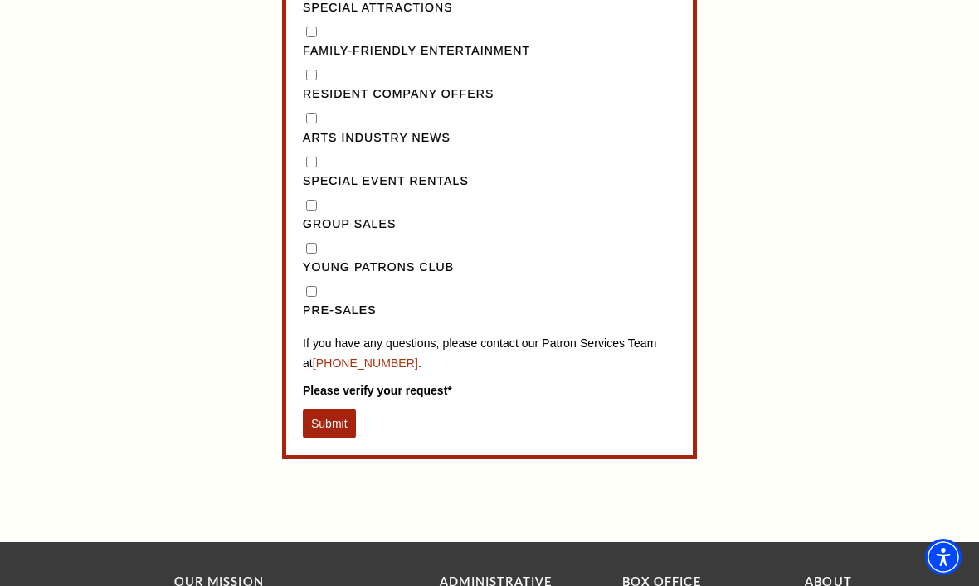
scroll to position [1622, 0]
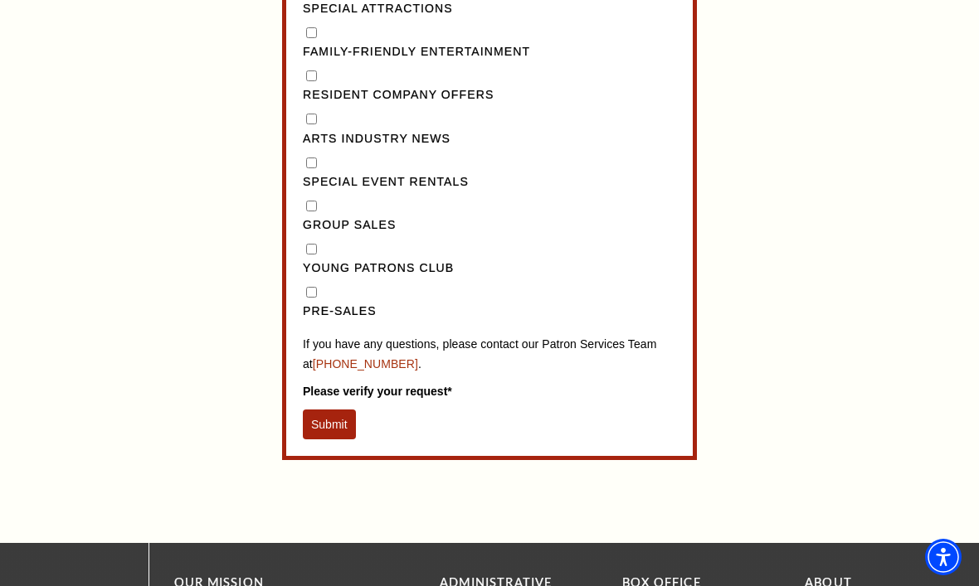
click at [326, 410] on button "Submit" at bounding box center [329, 425] width 53 height 30
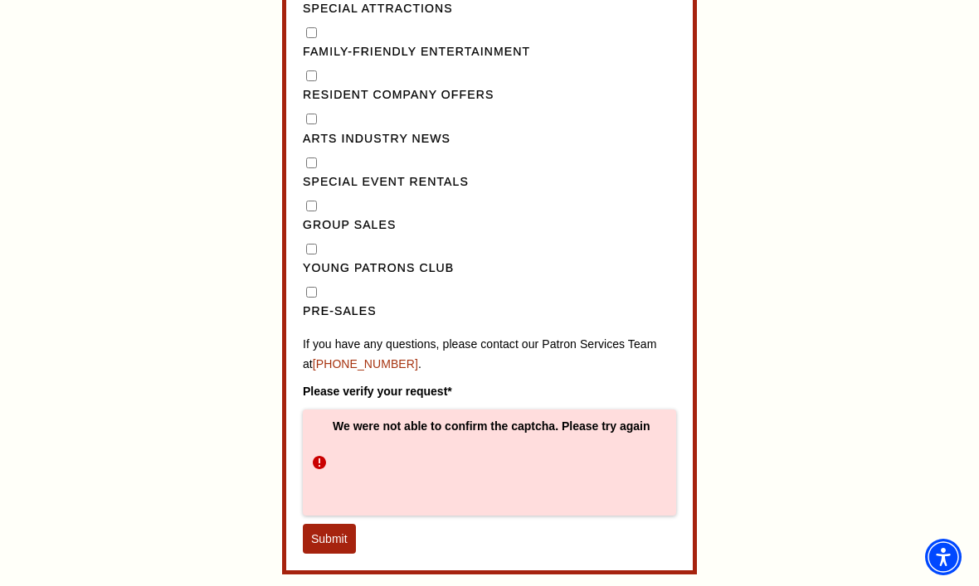
click at [326, 524] on button "Submit" at bounding box center [329, 539] width 53 height 30
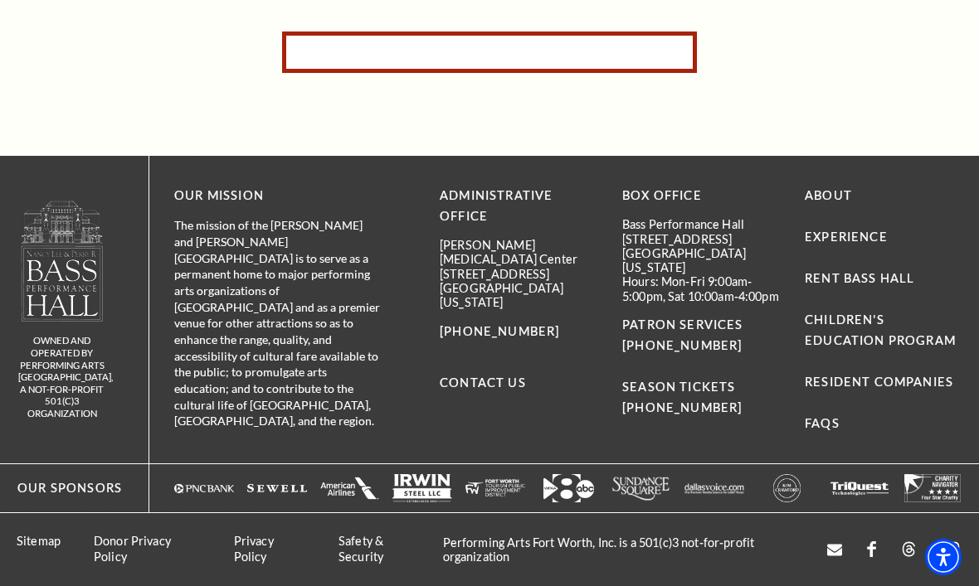
scroll to position [614, 0]
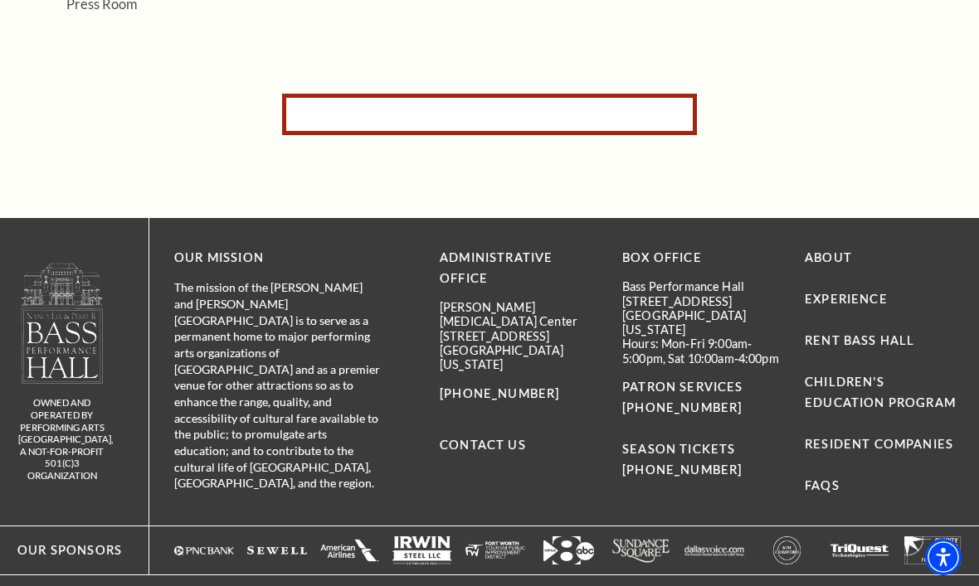
click at [724, 439] on p "SEASON TICKETS [PHONE_NUMBER]" at bounding box center [701, 450] width 158 height 62
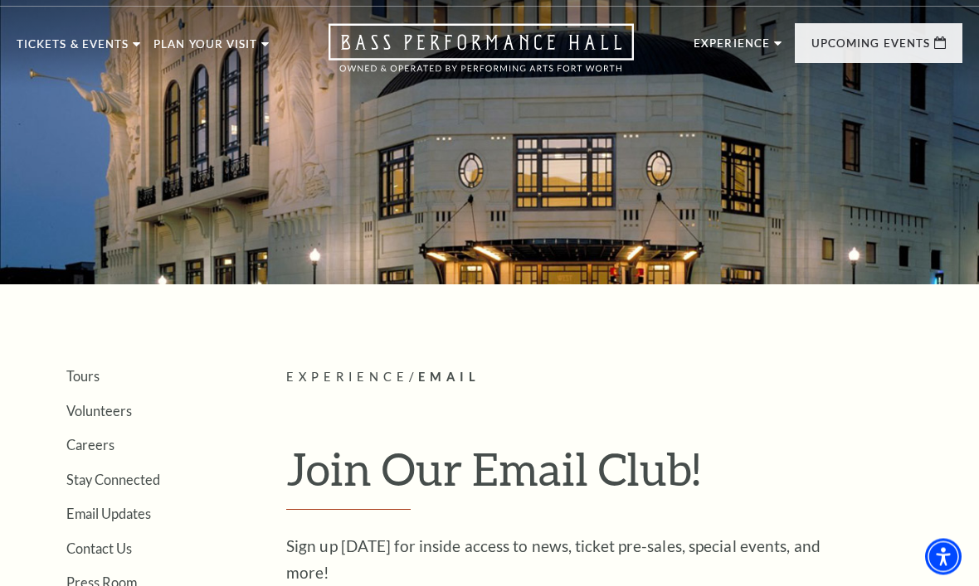
scroll to position [0, 0]
